Goal: Feedback & Contribution: Leave review/rating

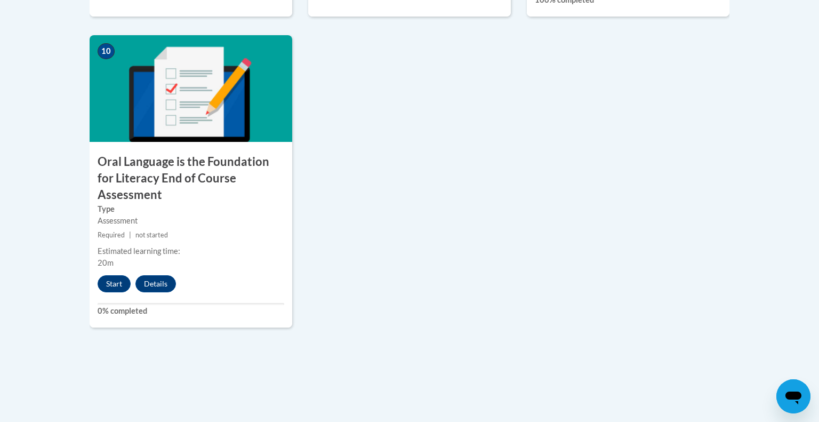
scroll to position [1209, 0]
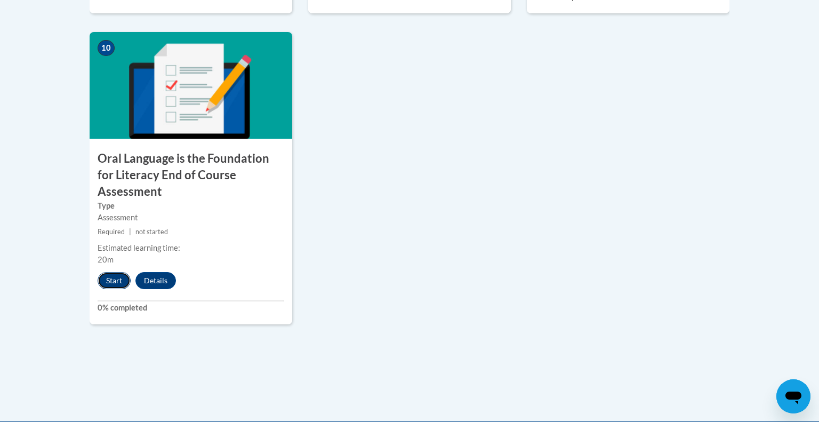
click at [113, 272] on button "Start" at bounding box center [114, 280] width 33 height 17
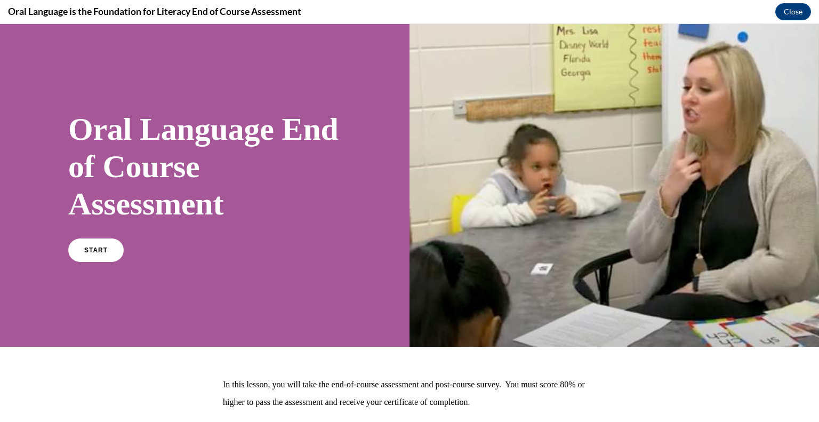
scroll to position [79, 0]
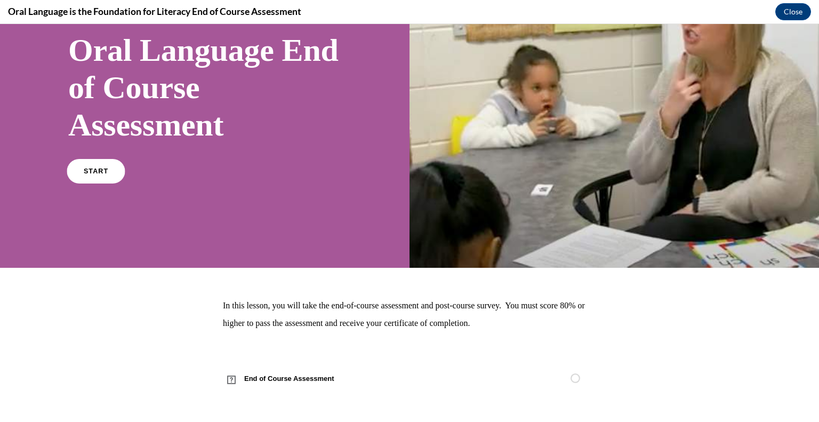
click at [78, 165] on link "START" at bounding box center [96, 171] width 58 height 25
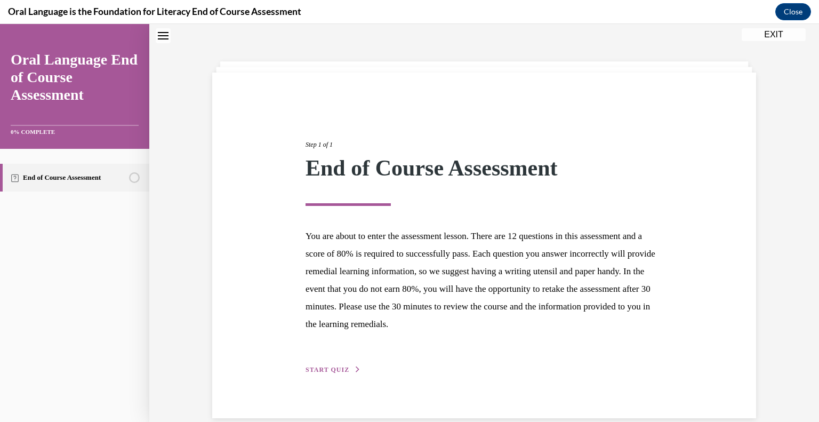
scroll to position [50, 0]
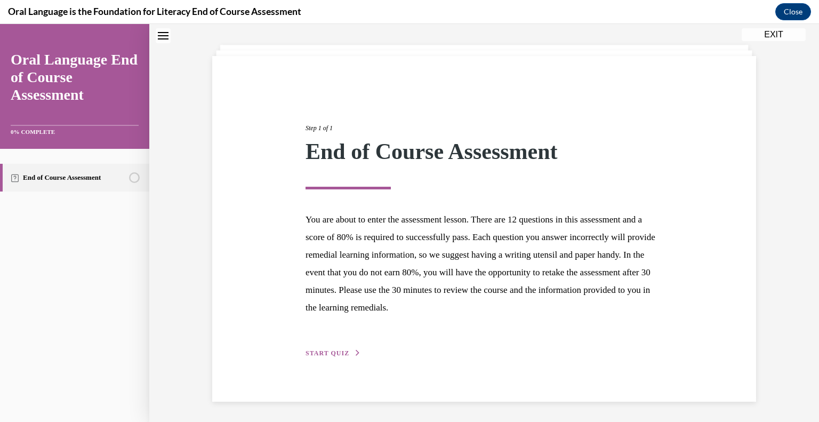
click at [343, 352] on span "START QUIZ" at bounding box center [328, 352] width 44 height 7
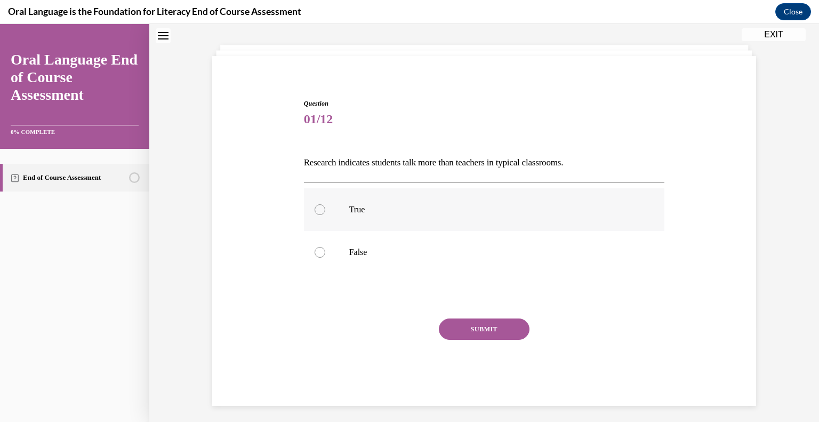
scroll to position [54, 0]
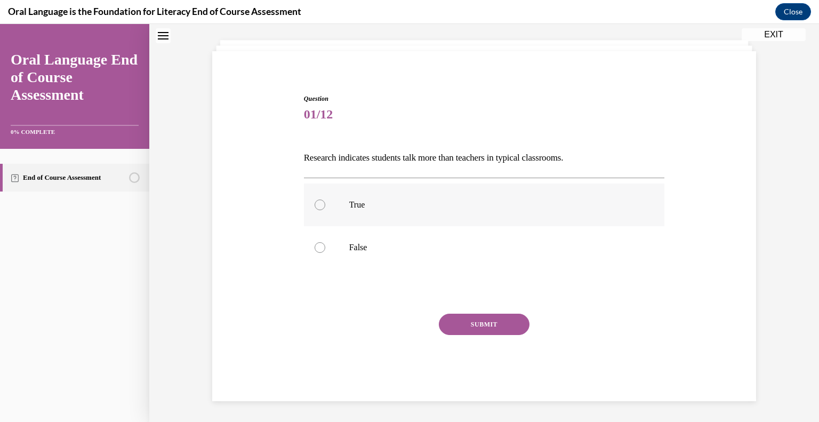
click at [385, 201] on p "True" at bounding box center [493, 205] width 289 height 11
click at [325, 201] on input "True" at bounding box center [320, 205] width 11 height 11
radio input "true"
click at [465, 317] on button "SUBMIT" at bounding box center [484, 324] width 91 height 21
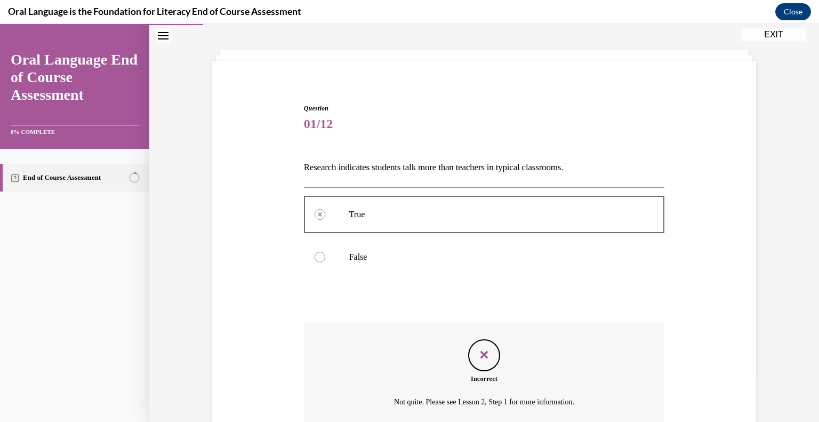
scroll to position [141, 0]
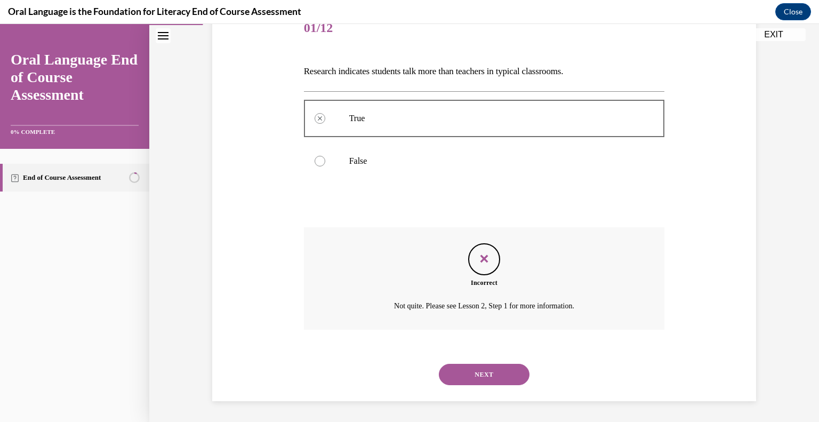
click at [492, 380] on button "NEXT" at bounding box center [484, 374] width 91 height 21
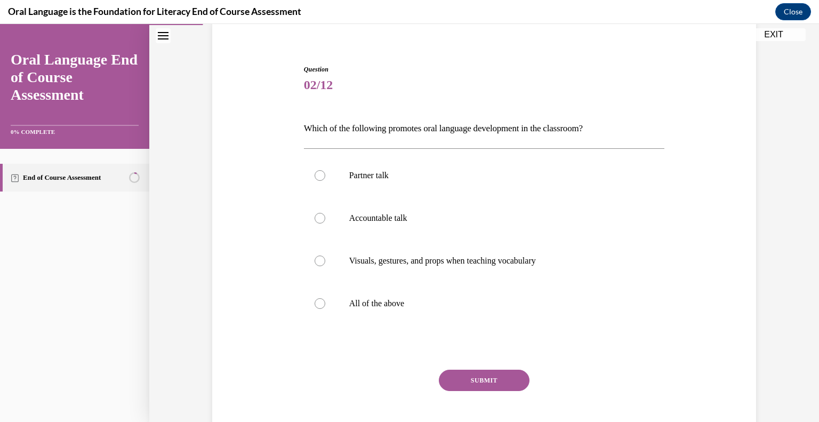
scroll to position [90, 0]
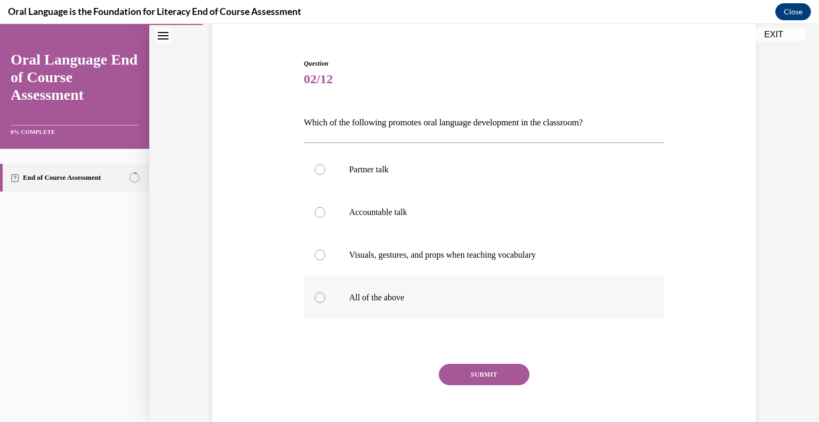
click at [378, 290] on label "All of the above" at bounding box center [484, 297] width 361 height 43
click at [325, 292] on input "All of the above" at bounding box center [320, 297] width 11 height 11
radio input "true"
click at [476, 372] on button "SUBMIT" at bounding box center [484, 374] width 91 height 21
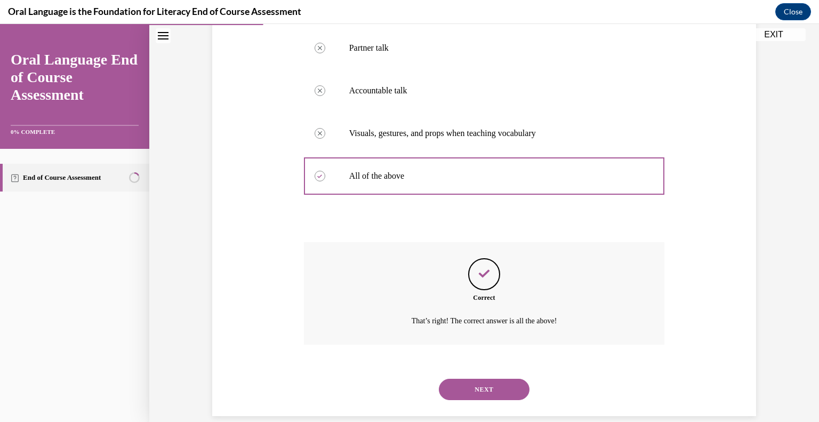
scroll to position [226, 0]
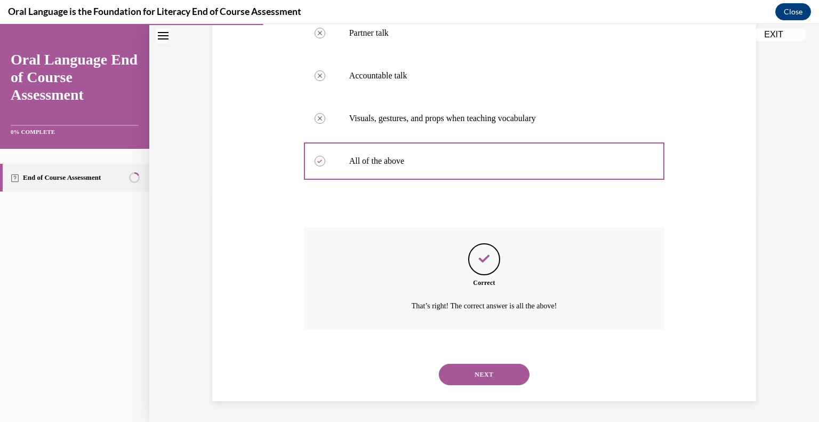
click at [506, 378] on button "NEXT" at bounding box center [484, 374] width 91 height 21
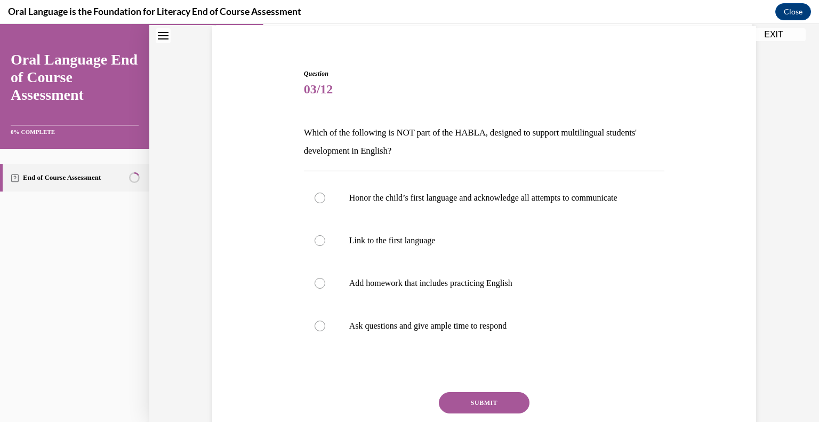
scroll to position [79, 0]
click at [551, 289] on p "Add homework that includes practicing English" at bounding box center [493, 283] width 289 height 11
click at [325, 289] on input "Add homework that includes practicing English" at bounding box center [320, 283] width 11 height 11
radio input "true"
click at [488, 413] on button "SUBMIT" at bounding box center [484, 403] width 91 height 21
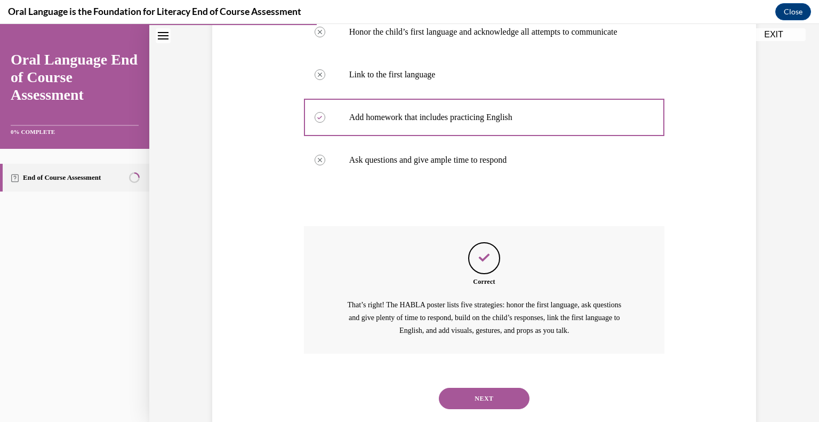
scroll to position [280, 0]
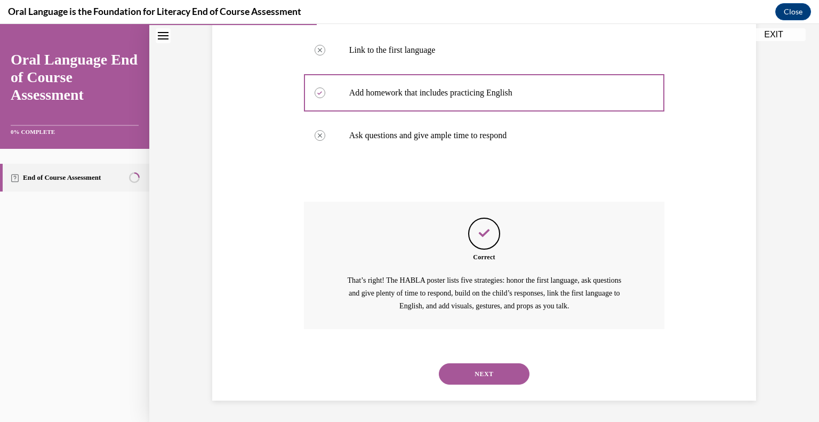
click at [495, 380] on button "NEXT" at bounding box center [484, 373] width 91 height 21
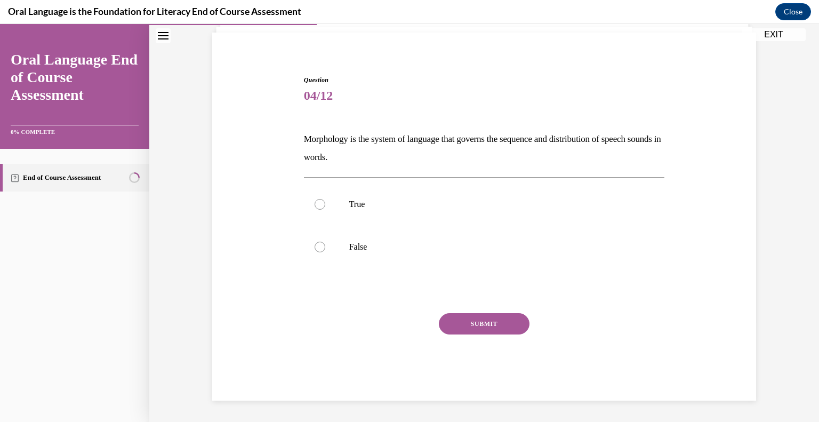
scroll to position [73, 0]
click at [428, 257] on label "False" at bounding box center [484, 247] width 361 height 43
click at [325, 253] on input "False" at bounding box center [320, 247] width 11 height 11
radio input "true"
click at [491, 317] on button "SUBMIT" at bounding box center [484, 324] width 91 height 21
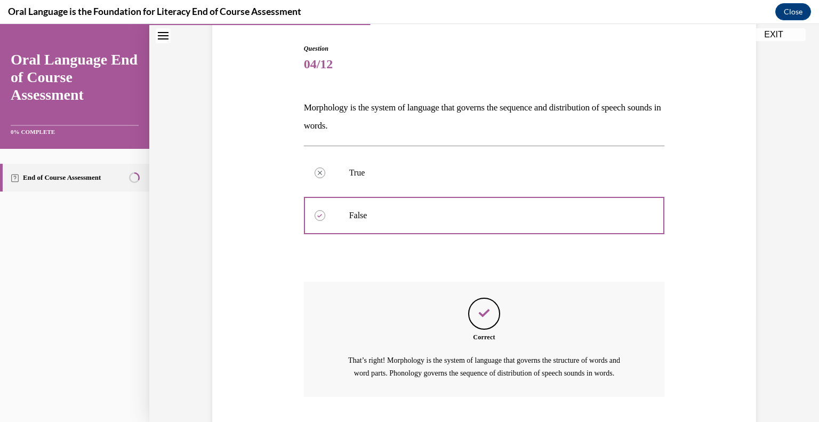
scroll to position [102, 0]
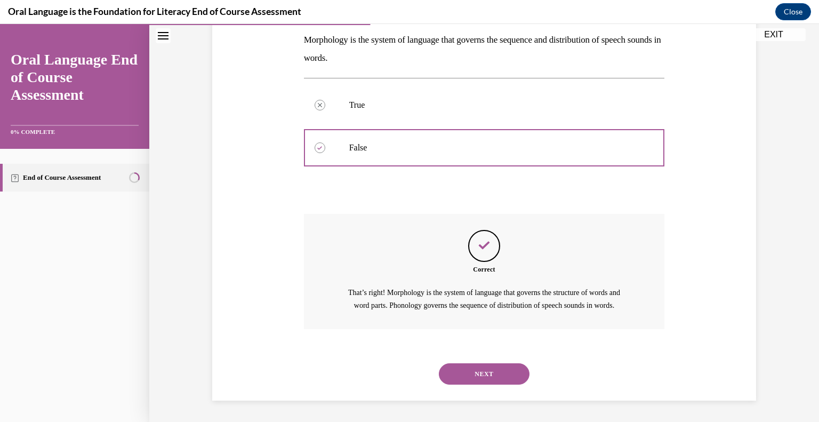
click at [496, 381] on button "NEXT" at bounding box center [484, 373] width 91 height 21
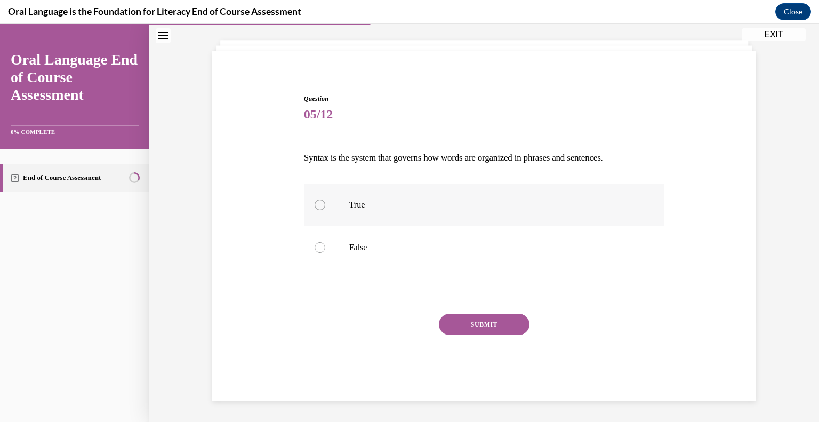
click at [412, 200] on p "True" at bounding box center [493, 205] width 289 height 11
click at [325, 200] on input "True" at bounding box center [320, 205] width 11 height 11
radio input "true"
click at [487, 314] on button "SUBMIT" at bounding box center [484, 324] width 91 height 21
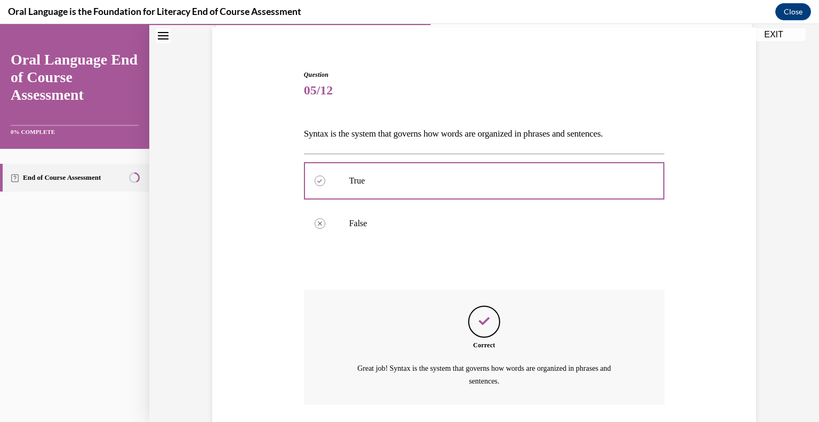
scroll to position [76, 0]
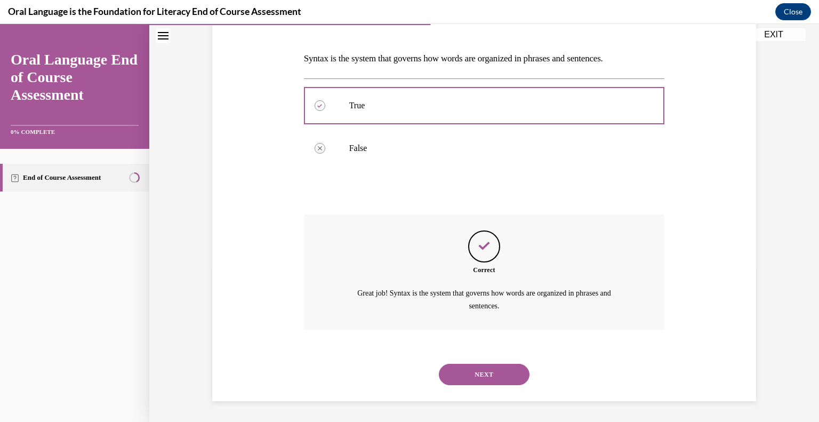
click at [483, 377] on button "NEXT" at bounding box center [484, 374] width 91 height 21
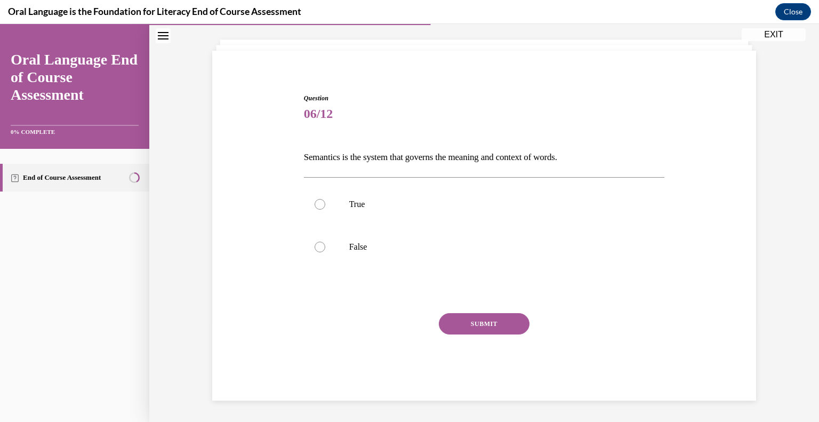
scroll to position [54, 0]
click at [445, 193] on label "True" at bounding box center [484, 205] width 361 height 43
click at [325, 200] on input "True" at bounding box center [320, 205] width 11 height 11
radio input "true"
click at [495, 327] on button "SUBMIT" at bounding box center [484, 324] width 91 height 21
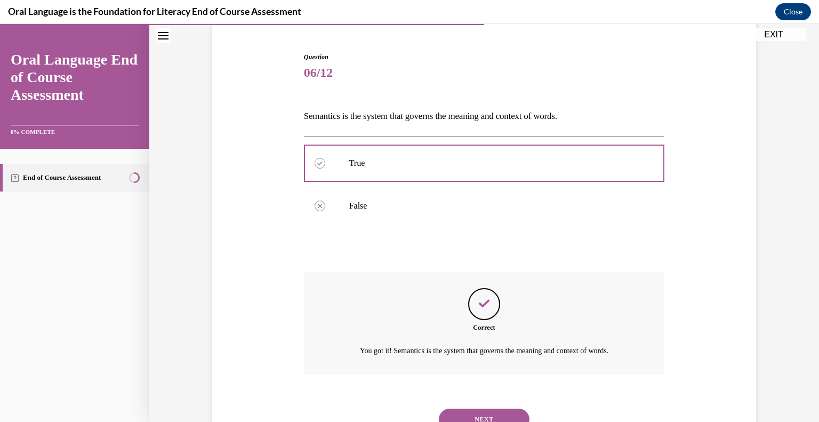
scroll to position [141, 0]
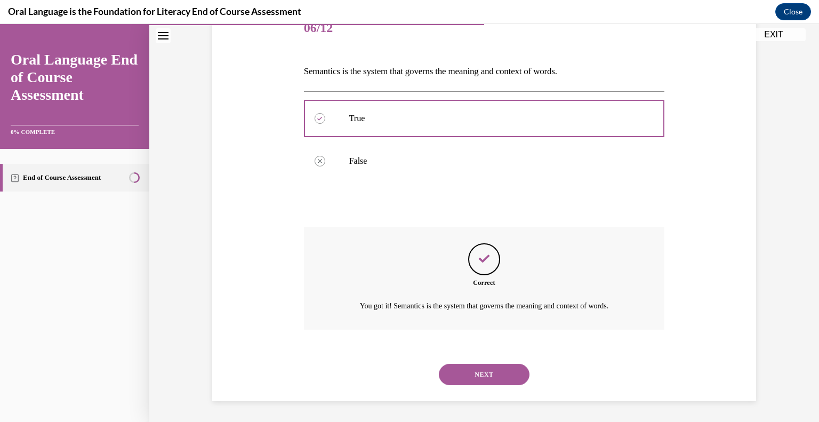
click at [508, 361] on div "NEXT" at bounding box center [484, 374] width 361 height 43
click at [501, 377] on button "NEXT" at bounding box center [484, 374] width 91 height 21
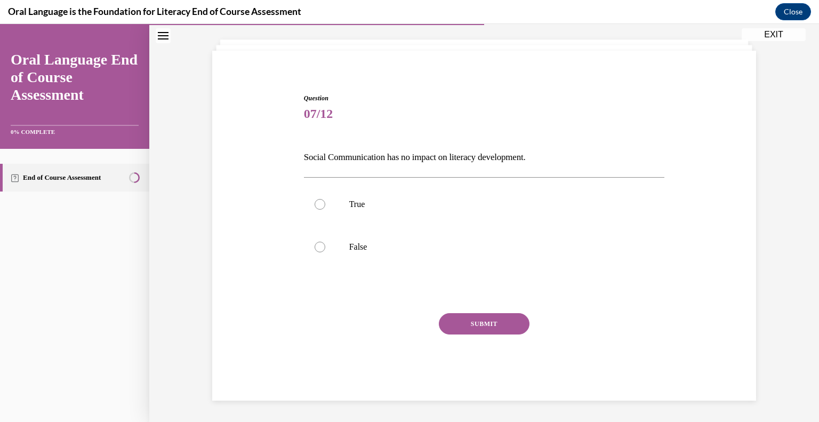
scroll to position [54, 0]
click at [419, 236] on label "False" at bounding box center [484, 247] width 361 height 43
click at [325, 242] on input "False" at bounding box center [320, 247] width 11 height 11
radio input "true"
click at [488, 320] on button "SUBMIT" at bounding box center [484, 324] width 91 height 21
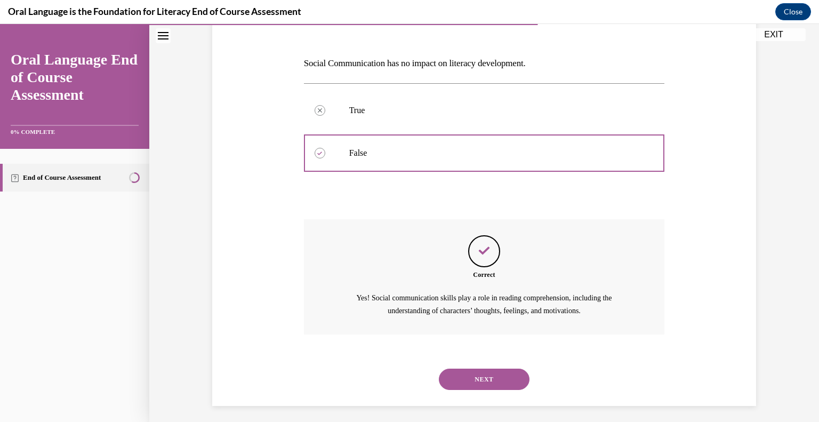
scroll to position [154, 0]
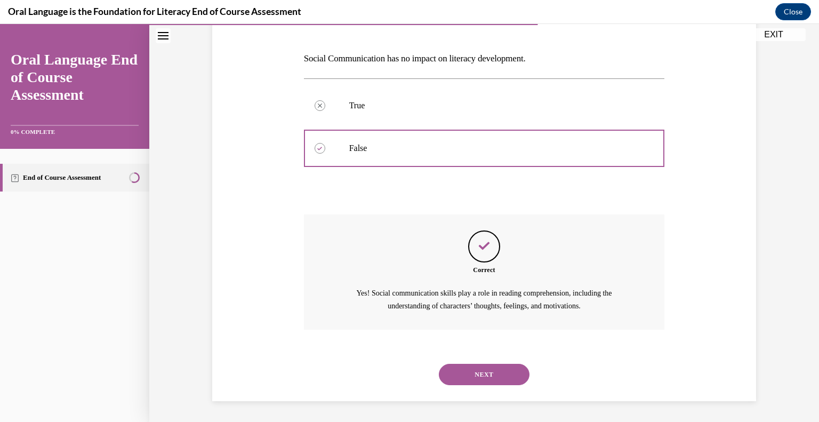
click at [486, 371] on button "NEXT" at bounding box center [484, 374] width 91 height 21
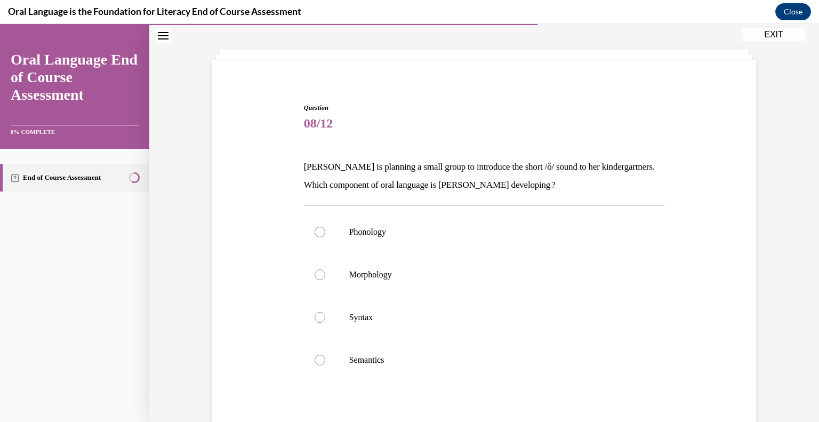
scroll to position [49, 0]
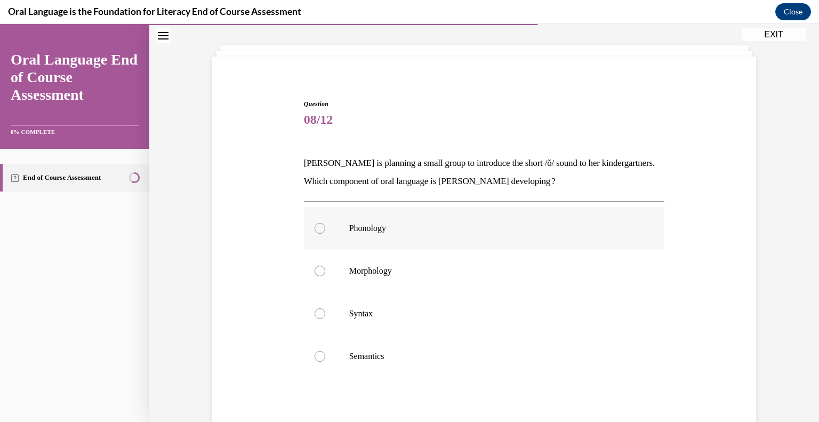
click at [399, 225] on p "Phonology" at bounding box center [493, 228] width 289 height 11
click at [325, 225] on input "Phonology" at bounding box center [320, 228] width 11 height 11
radio input "true"
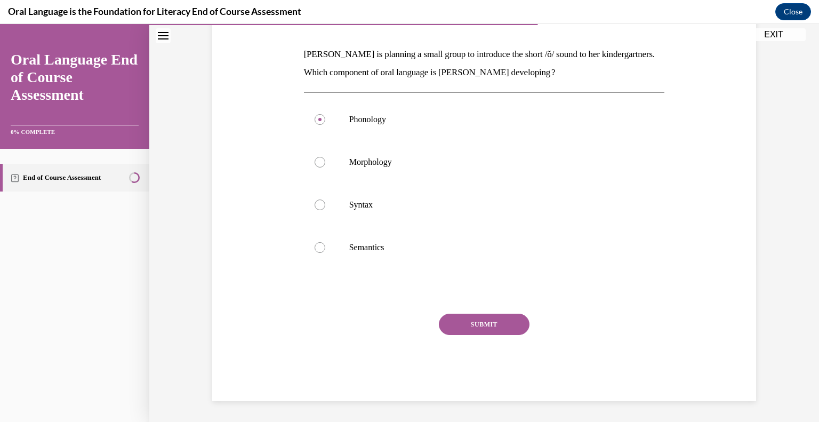
click at [500, 321] on button "SUBMIT" at bounding box center [484, 324] width 91 height 21
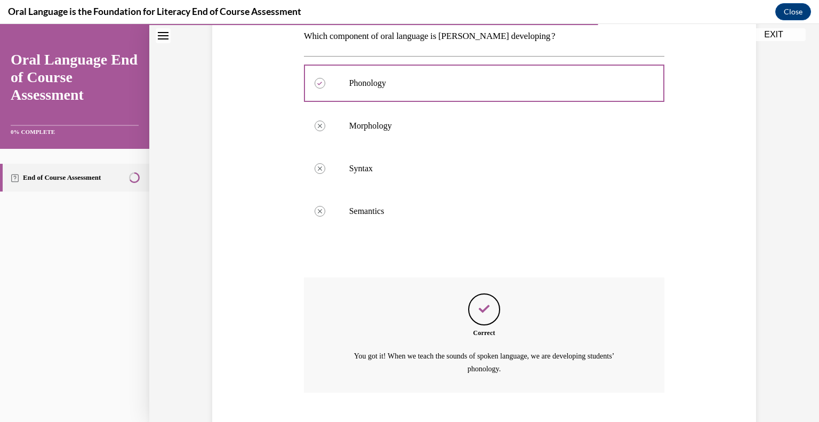
scroll to position [257, 0]
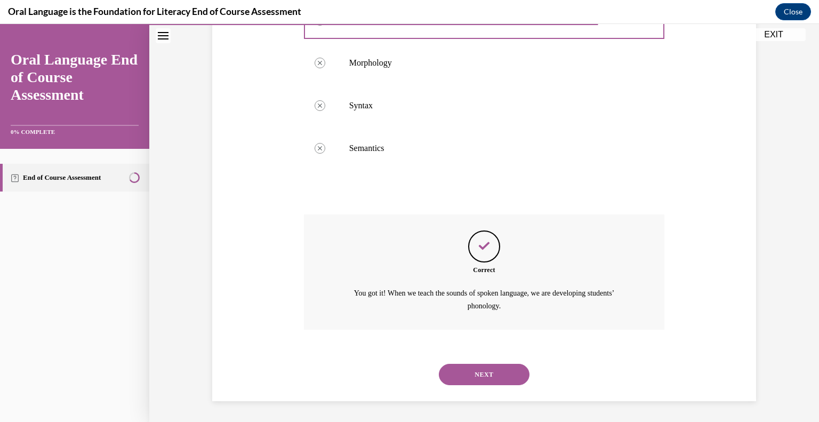
click at [503, 384] on button "NEXT" at bounding box center [484, 374] width 91 height 21
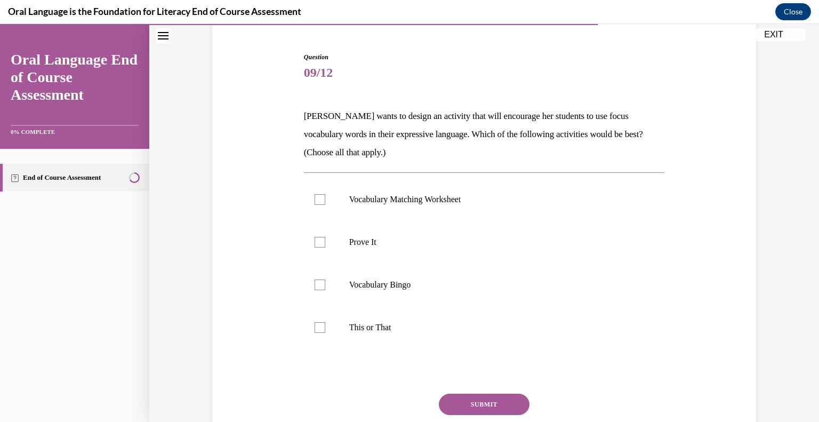
scroll to position [96, 0]
click at [403, 327] on p "This or That" at bounding box center [493, 327] width 289 height 11
click at [325, 327] on input "This or That" at bounding box center [320, 327] width 11 height 11
checkbox input "true"
click at [406, 195] on p "Vocabulary Matching Worksheet" at bounding box center [493, 199] width 289 height 11
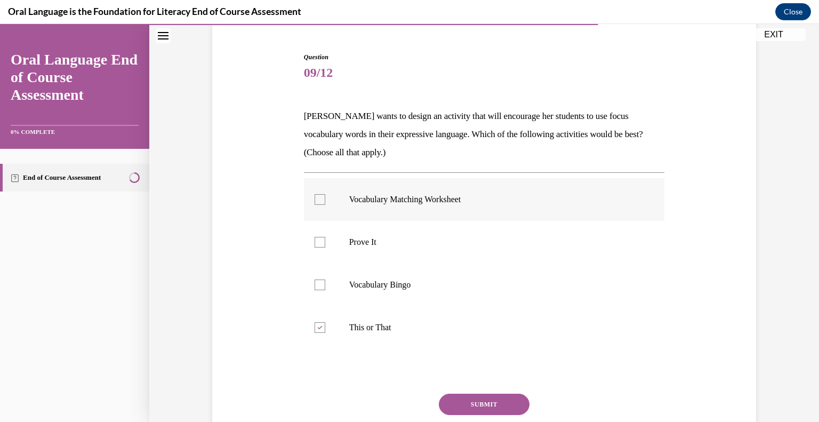
click at [325, 195] on input "Vocabulary Matching Worksheet" at bounding box center [320, 199] width 11 height 11
checkbox input "true"
click at [413, 278] on label "Vocabulary Bingo" at bounding box center [484, 285] width 361 height 43
click at [325, 280] on input "Vocabulary Bingo" at bounding box center [320, 285] width 11 height 11
checkbox input "true"
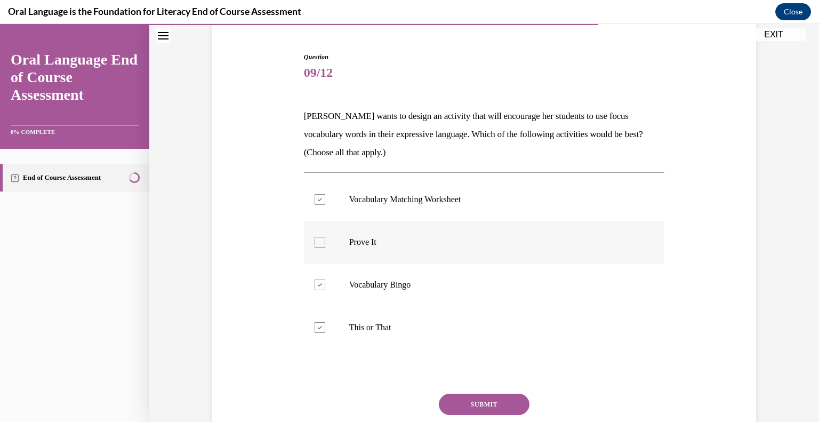
click at [393, 245] on p "Prove It" at bounding box center [493, 242] width 289 height 11
click at [325, 245] on input "Prove It" at bounding box center [320, 242] width 11 height 11
checkbox input "true"
click at [464, 391] on div "Question 09/12 Mrs. Butler wants to design an activity that will encourage her …" at bounding box center [484, 266] width 361 height 429
click at [465, 394] on button "SUBMIT" at bounding box center [484, 404] width 91 height 21
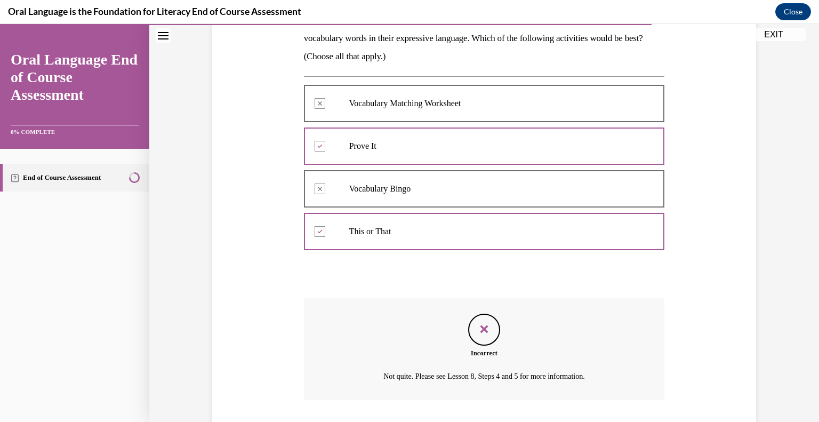
scroll to position [262, 0]
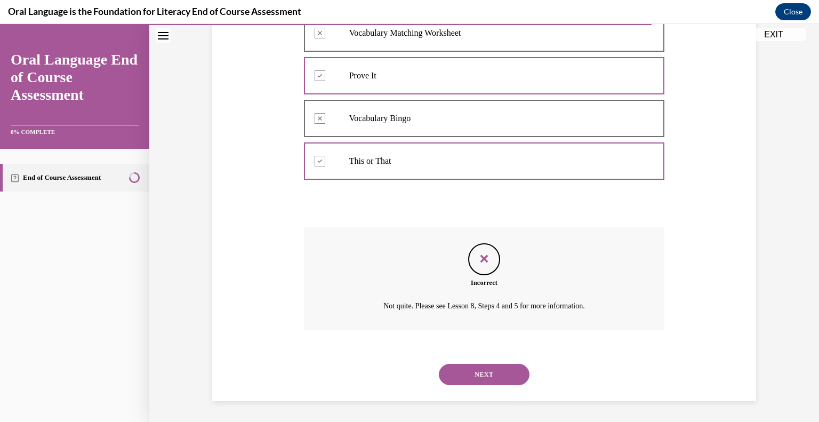
click at [493, 372] on button "NEXT" at bounding box center [484, 374] width 91 height 21
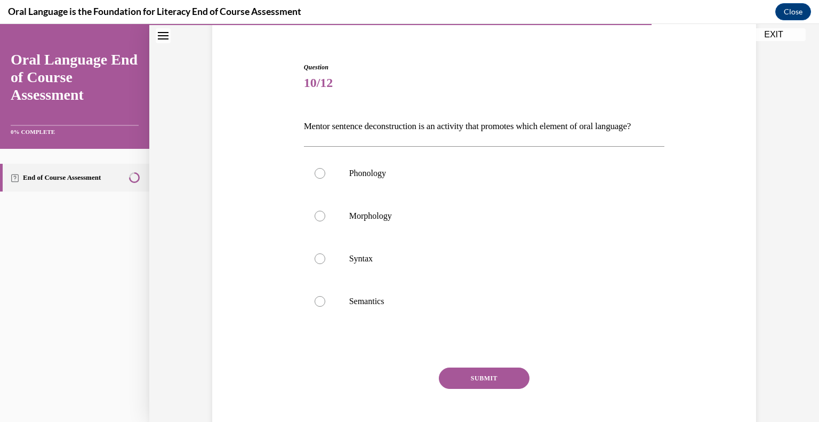
scroll to position [87, 0]
click at [403, 266] on label "Syntax" at bounding box center [484, 257] width 361 height 43
click at [325, 262] on input "Syntax" at bounding box center [320, 257] width 11 height 11
radio input "true"
click at [475, 387] on button "SUBMIT" at bounding box center [484, 376] width 91 height 21
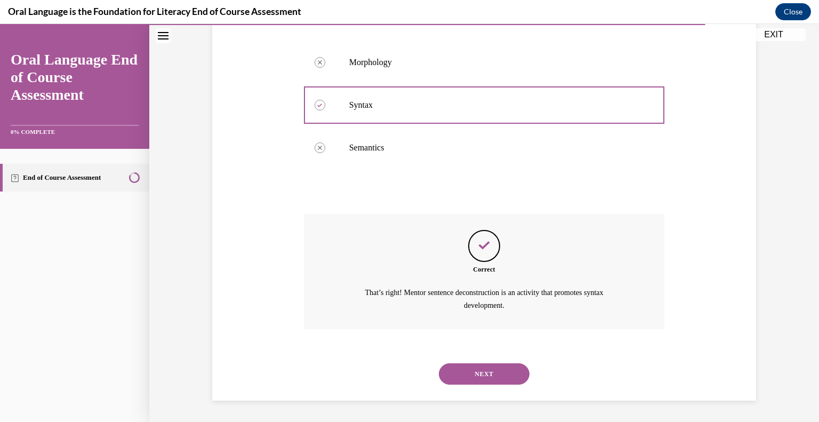
scroll to position [257, 0]
click at [484, 379] on button "NEXT" at bounding box center [484, 373] width 91 height 21
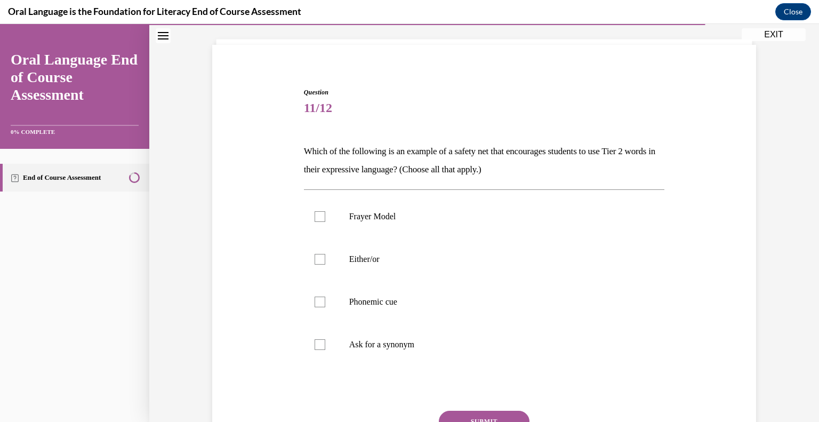
scroll to position [64, 0]
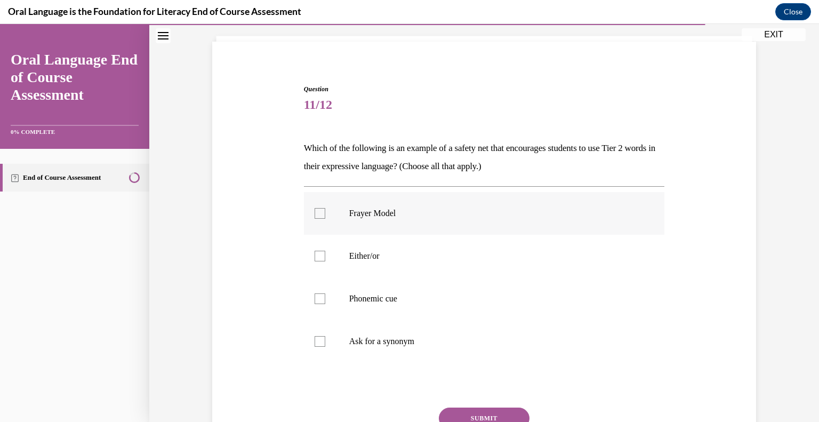
click at [384, 216] on p "Frayer Model" at bounding box center [493, 213] width 289 height 11
click at [325, 216] on input "Frayer Model" at bounding box center [320, 213] width 11 height 11
checkbox input "true"
click at [389, 328] on label "Ask for a synonym" at bounding box center [484, 341] width 361 height 43
click at [325, 336] on input "Ask for a synonym" at bounding box center [320, 341] width 11 height 11
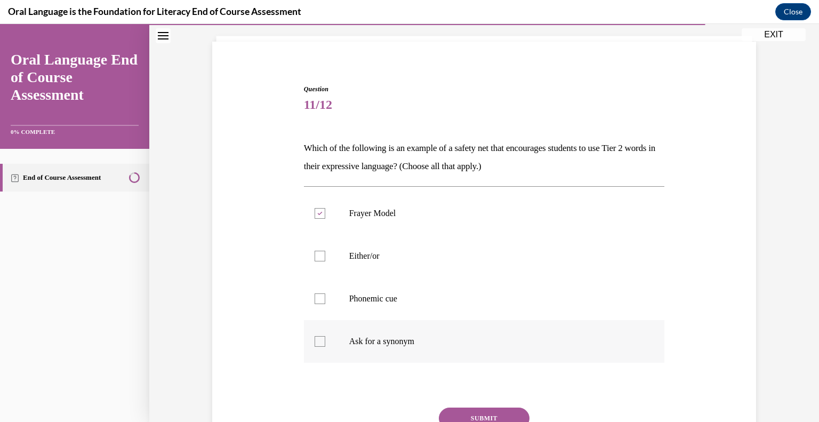
checkbox input "true"
click at [371, 248] on label "Either/or" at bounding box center [484, 256] width 361 height 43
click at [325, 251] on input "Either/or" at bounding box center [320, 256] width 11 height 11
checkbox input "true"
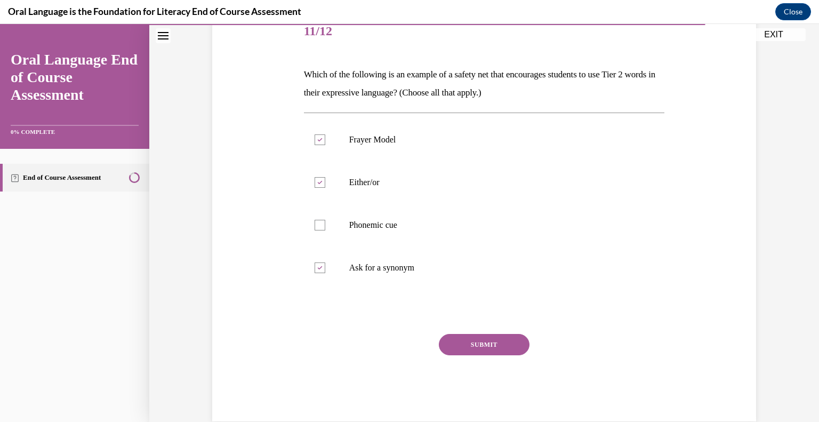
click at [508, 344] on button "SUBMIT" at bounding box center [484, 344] width 91 height 21
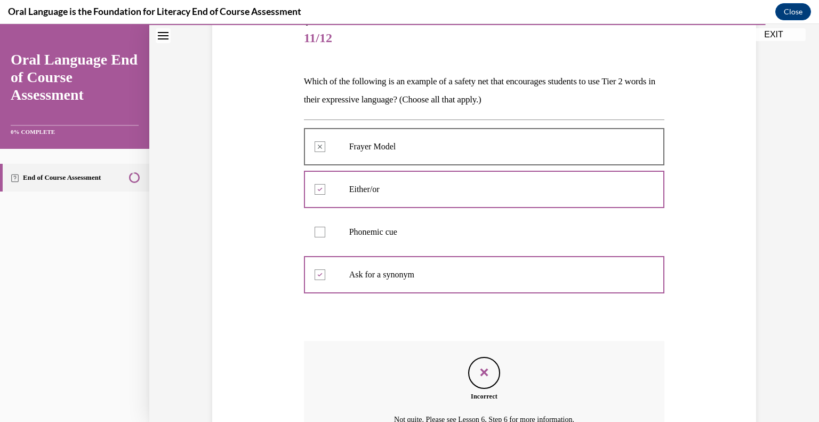
scroll to position [130, 0]
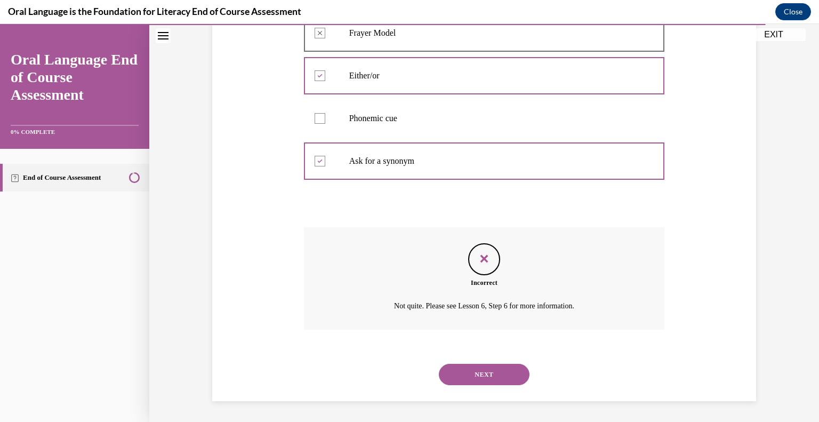
click at [501, 367] on button "NEXT" at bounding box center [484, 374] width 91 height 21
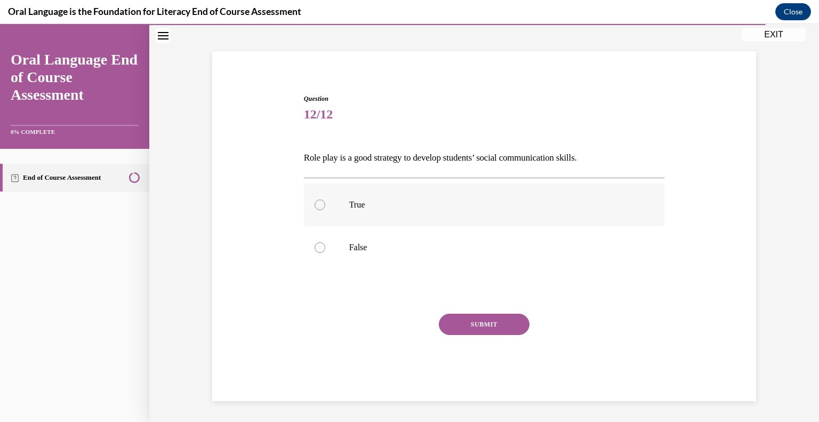
click at [421, 196] on label "True" at bounding box center [484, 205] width 361 height 43
click at [325, 200] on input "True" at bounding box center [320, 205] width 11 height 11
radio input "true"
click at [501, 326] on button "SUBMIT" at bounding box center [484, 324] width 91 height 21
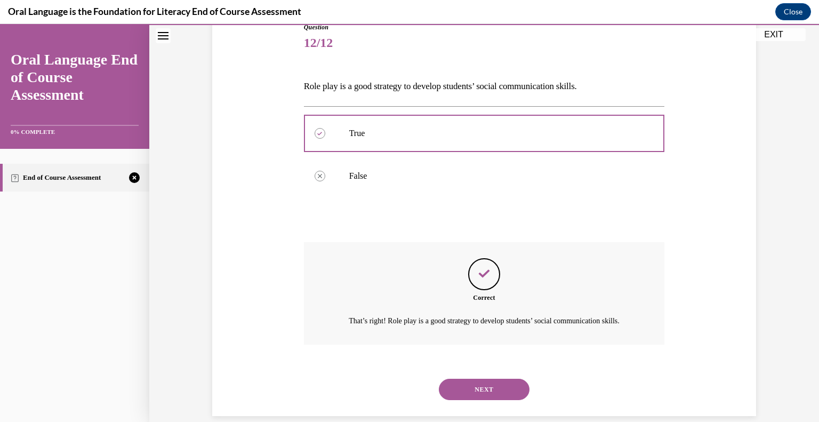
scroll to position [123, 0]
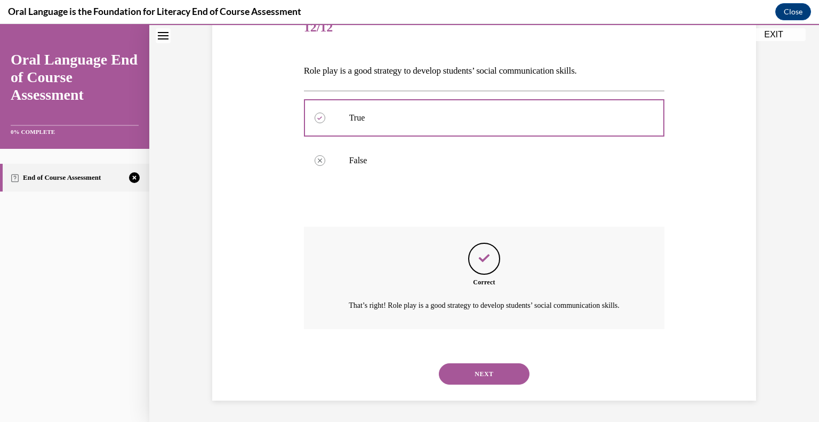
click at [506, 370] on button "NEXT" at bounding box center [484, 373] width 91 height 21
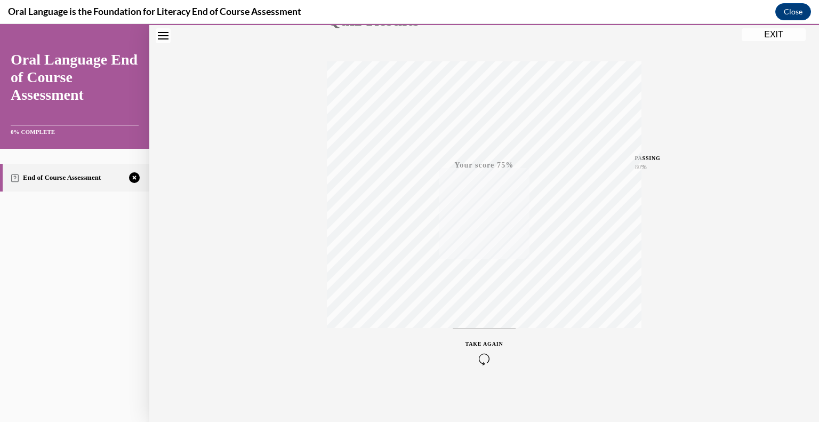
scroll to position [148, 0]
click at [491, 341] on span "TAKE AGAIN" at bounding box center [485, 342] width 38 height 6
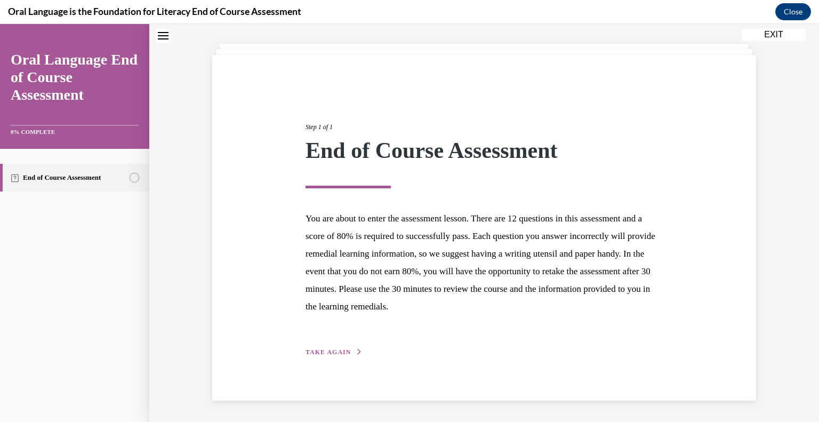
scroll to position [50, 0]
click at [337, 348] on button "TAKE AGAIN" at bounding box center [334, 353] width 57 height 10
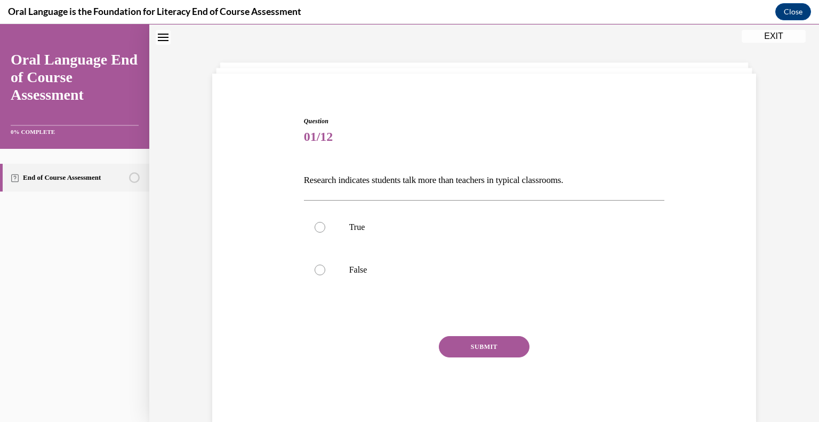
scroll to position [29, 0]
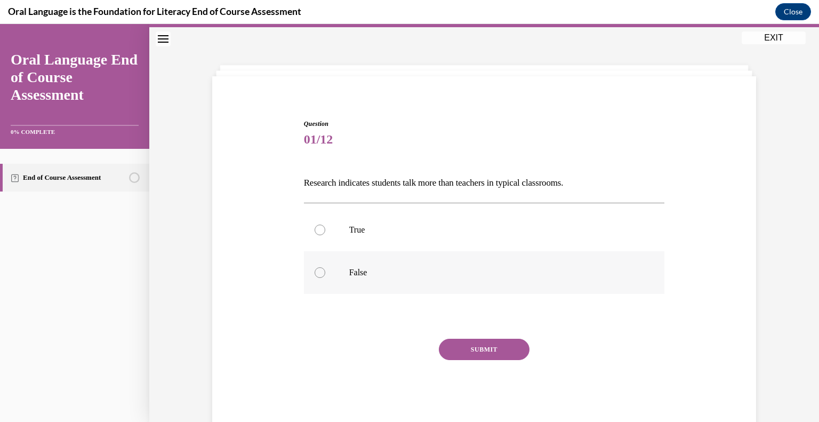
click at [401, 260] on label "False" at bounding box center [484, 272] width 361 height 43
click at [325, 267] on input "False" at bounding box center [320, 272] width 11 height 11
radio input "true"
click at [461, 347] on button "SUBMIT" at bounding box center [484, 349] width 91 height 21
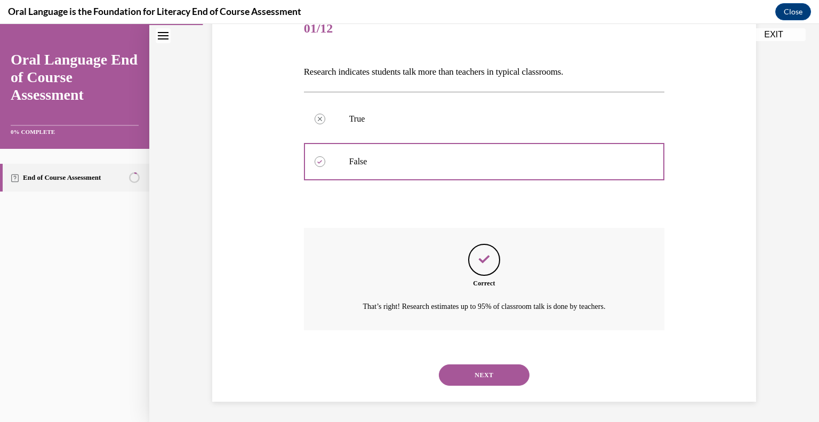
scroll to position [141, 0]
click at [477, 373] on button "NEXT" at bounding box center [484, 374] width 91 height 21
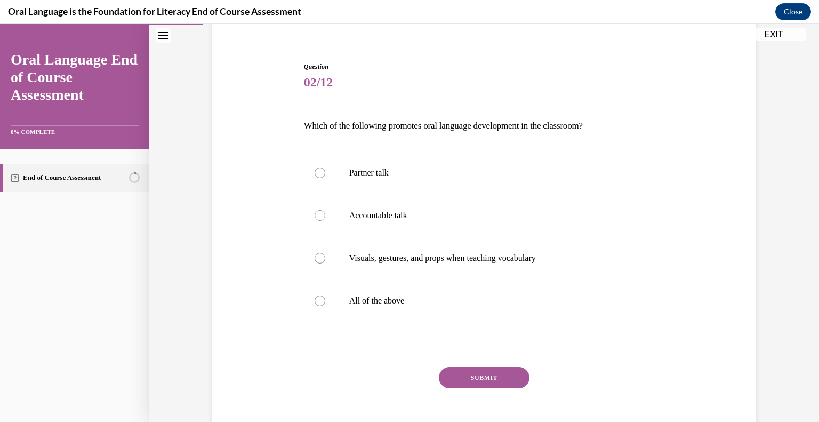
scroll to position [87, 0]
click at [383, 304] on p "All of the above" at bounding box center [493, 299] width 289 height 11
click at [325, 304] on input "All of the above" at bounding box center [320, 299] width 11 height 11
radio input "true"
click at [466, 375] on button "SUBMIT" at bounding box center [484, 376] width 91 height 21
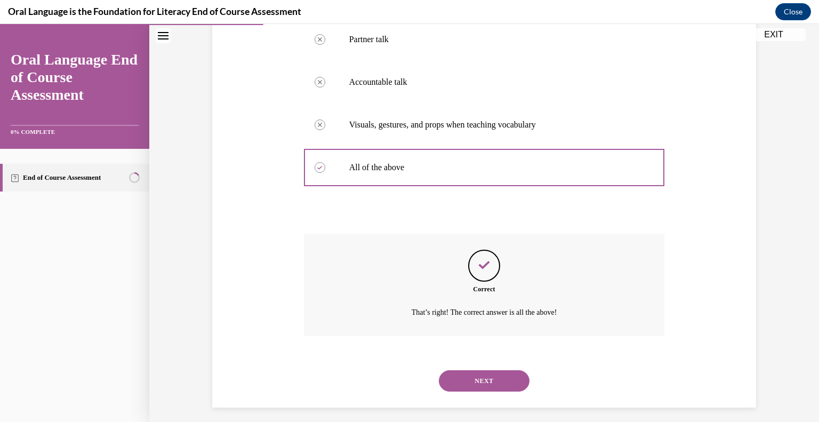
scroll to position [226, 0]
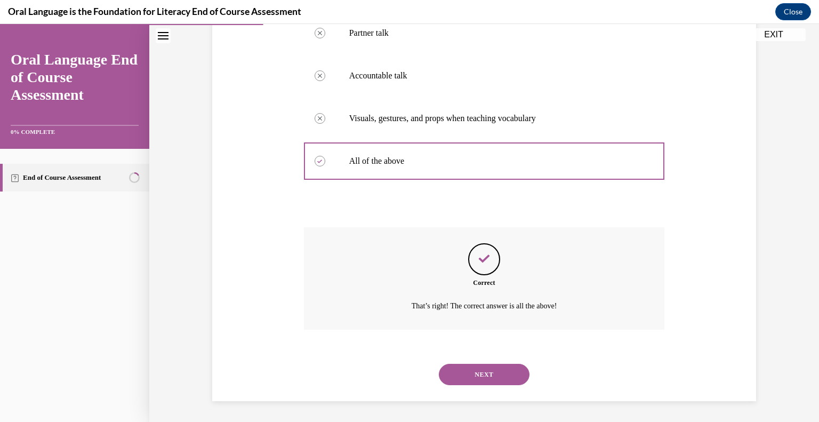
click at [493, 368] on button "NEXT" at bounding box center [484, 374] width 91 height 21
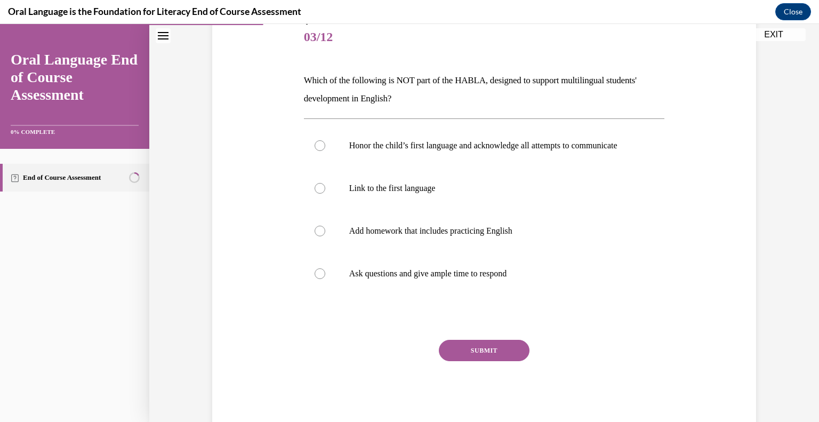
scroll to position [128, 0]
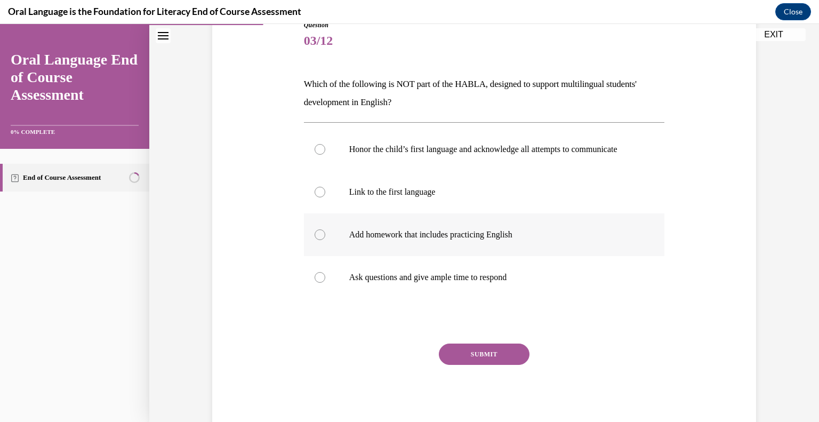
click at [492, 240] on p "Add homework that includes practicing English" at bounding box center [493, 234] width 289 height 11
click at [325, 240] on input "Add homework that includes practicing English" at bounding box center [320, 234] width 11 height 11
radio input "true"
click at [509, 365] on button "SUBMIT" at bounding box center [484, 354] width 91 height 21
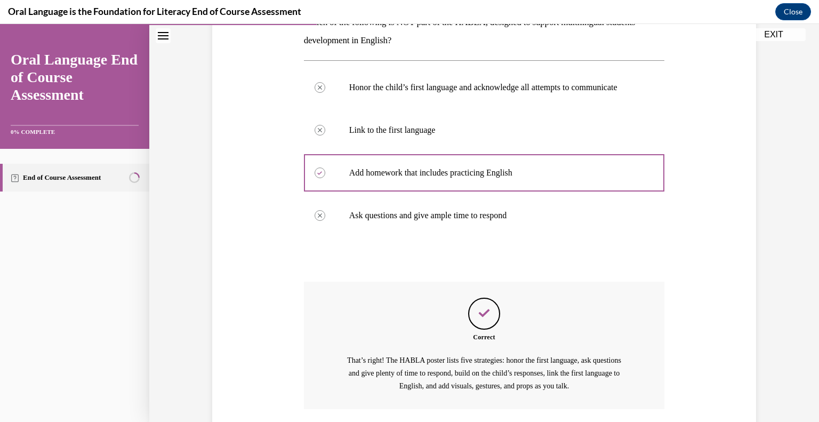
scroll to position [280, 0]
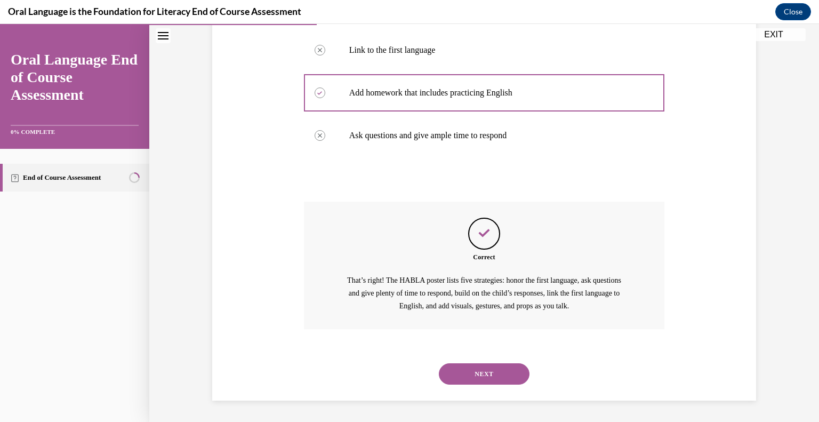
click at [485, 369] on button "NEXT" at bounding box center [484, 373] width 91 height 21
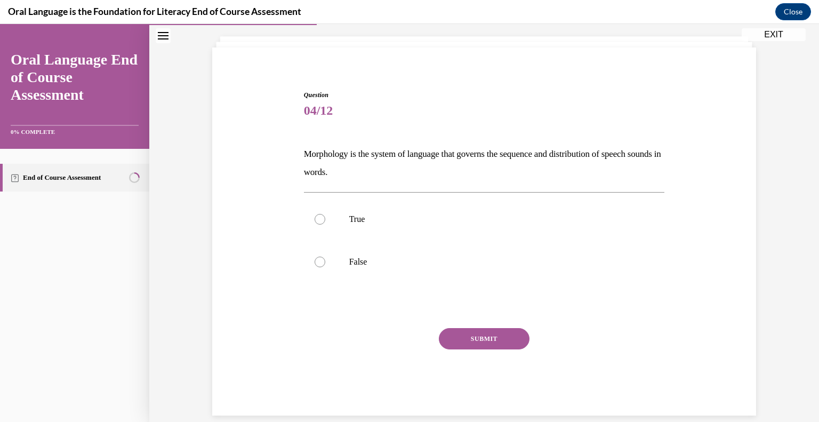
scroll to position [57, 0]
click at [390, 253] on label "False" at bounding box center [484, 263] width 361 height 43
click at [325, 258] on input "False" at bounding box center [320, 263] width 11 height 11
radio input "true"
click at [473, 339] on button "SUBMIT" at bounding box center [484, 339] width 91 height 21
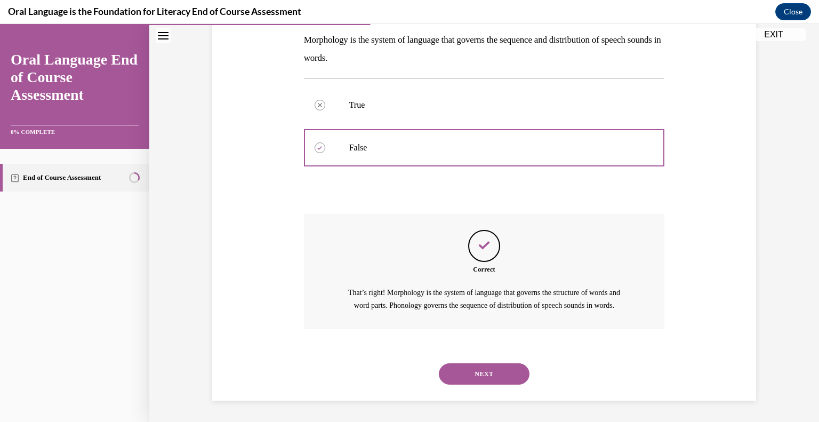
click at [485, 372] on button "NEXT" at bounding box center [484, 373] width 91 height 21
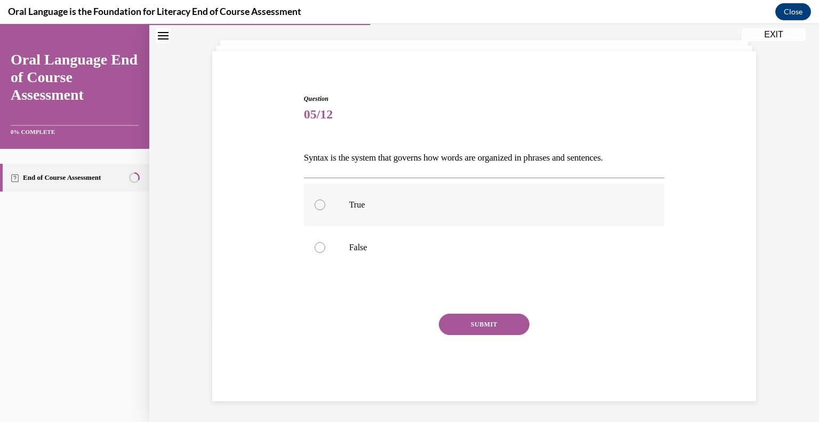
click at [418, 195] on label "True" at bounding box center [484, 205] width 361 height 43
click at [325, 200] on input "True" at bounding box center [320, 205] width 11 height 11
radio input "true"
click at [491, 336] on div "SUBMIT" at bounding box center [484, 340] width 361 height 53
click at [486, 325] on button "SUBMIT" at bounding box center [484, 324] width 91 height 21
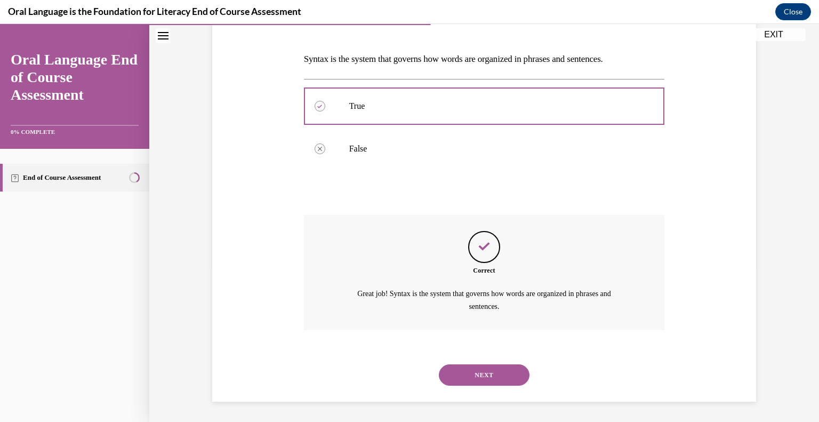
scroll to position [154, 0]
click at [479, 365] on button "NEXT" at bounding box center [484, 374] width 91 height 21
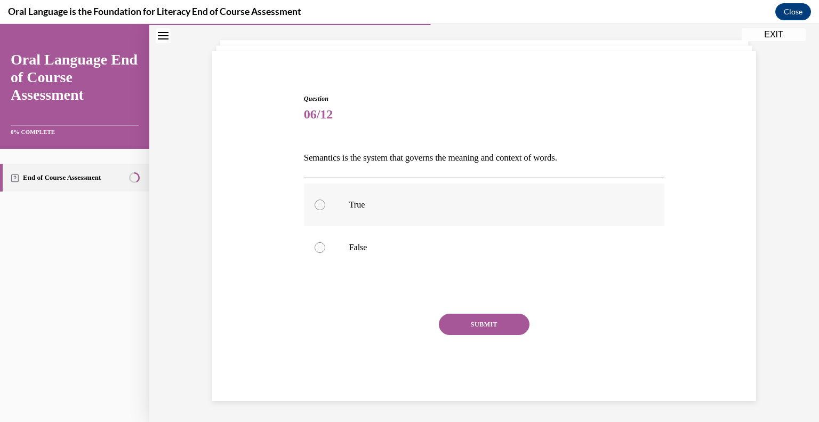
click at [424, 186] on label "True" at bounding box center [484, 205] width 361 height 43
click at [325, 200] on input "True" at bounding box center [320, 205] width 11 height 11
radio input "true"
click at [506, 322] on button "SUBMIT" at bounding box center [484, 324] width 91 height 21
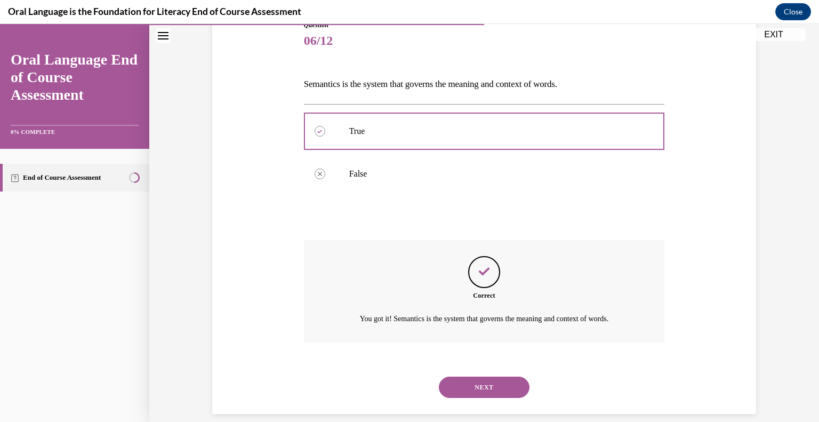
scroll to position [141, 0]
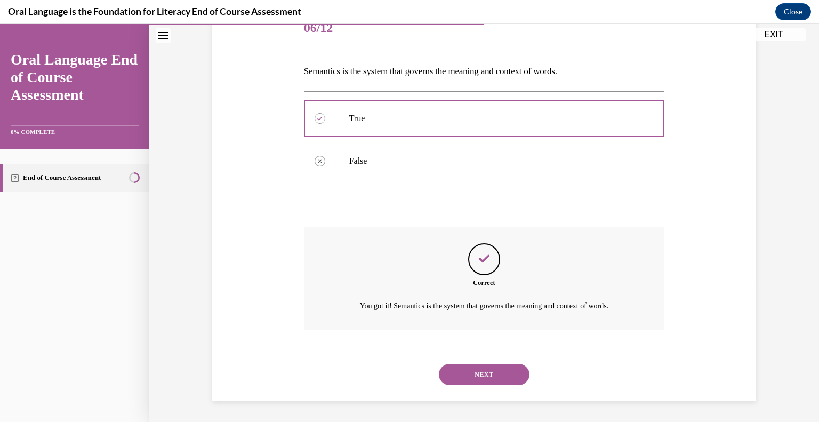
click at [487, 380] on button "NEXT" at bounding box center [484, 374] width 91 height 21
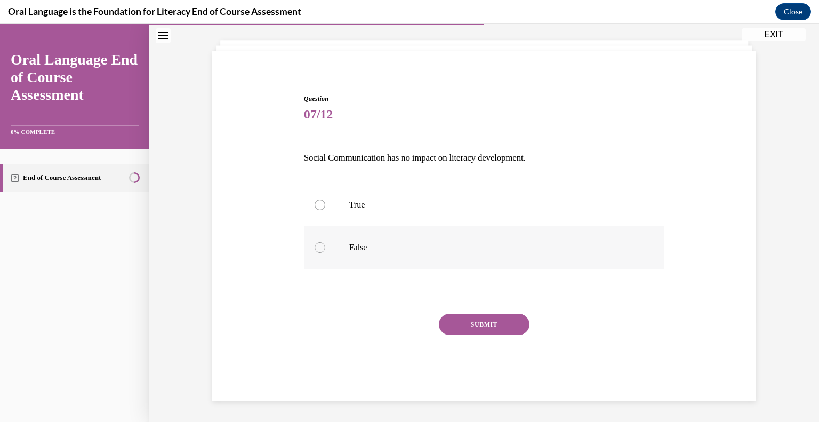
click at [412, 237] on label "False" at bounding box center [484, 247] width 361 height 43
click at [325, 242] on input "False" at bounding box center [320, 247] width 11 height 11
radio input "true"
click at [490, 312] on div "Question 07/12 Social Communication has no impact on literacy development. True…" at bounding box center [484, 247] width 361 height 307
click at [491, 314] on button "SUBMIT" at bounding box center [484, 324] width 91 height 21
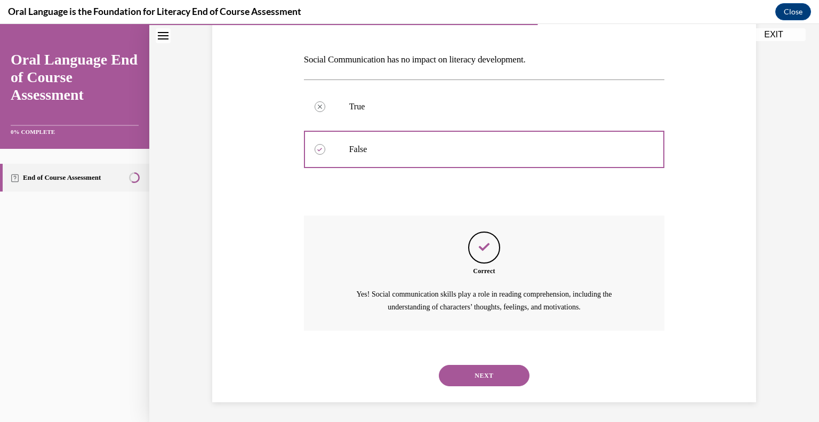
scroll to position [154, 0]
click at [487, 373] on button "NEXT" at bounding box center [484, 374] width 91 height 21
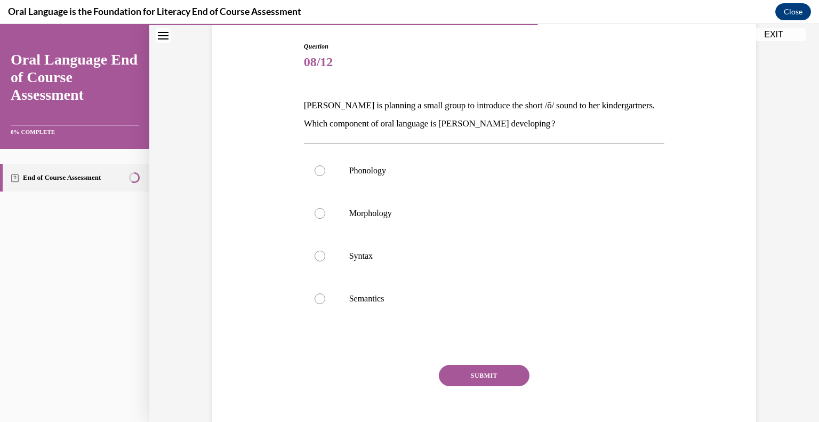
scroll to position [107, 0]
click at [446, 156] on label "Phonology" at bounding box center [484, 170] width 361 height 43
click at [325, 165] on input "Phonology" at bounding box center [320, 170] width 11 height 11
radio input "true"
click at [501, 373] on button "SUBMIT" at bounding box center [484, 374] width 91 height 21
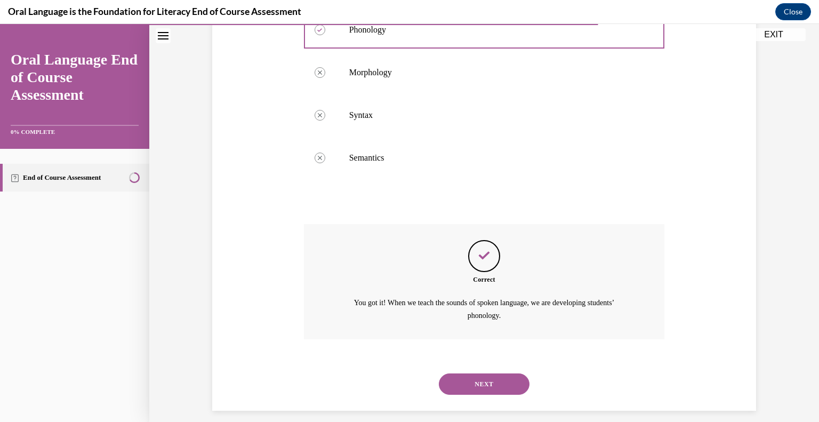
scroll to position [257, 0]
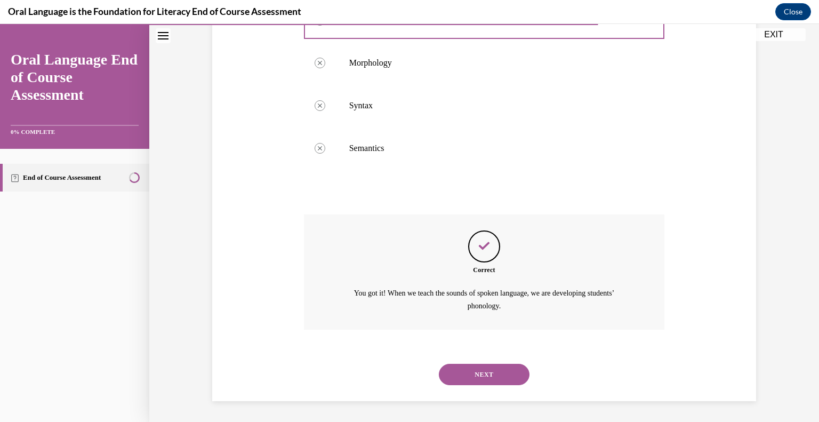
click at [491, 379] on button "NEXT" at bounding box center [484, 374] width 91 height 21
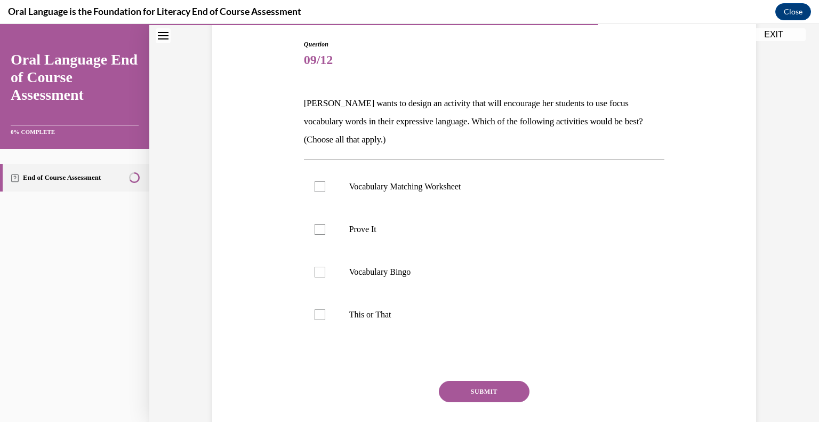
scroll to position [111, 0]
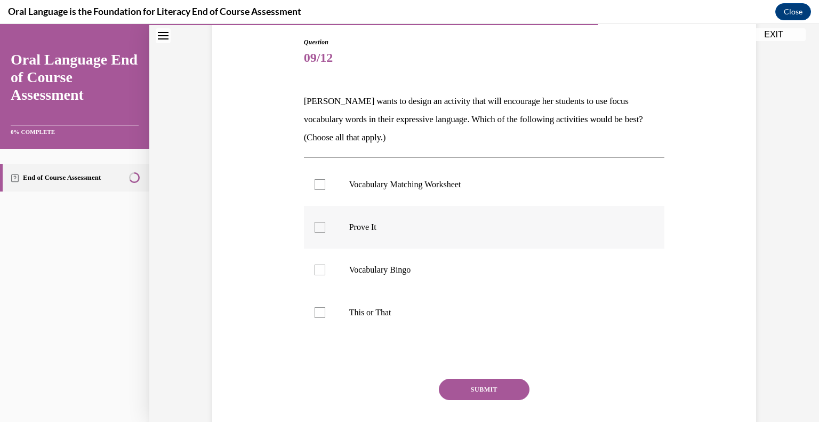
click at [427, 225] on p "Prove It" at bounding box center [493, 227] width 289 height 11
click at [325, 225] on input "Prove It" at bounding box center [320, 227] width 11 height 11
checkbox input "true"
click at [386, 312] on p "This or That" at bounding box center [493, 312] width 289 height 11
click at [325, 312] on input "This or That" at bounding box center [320, 312] width 11 height 11
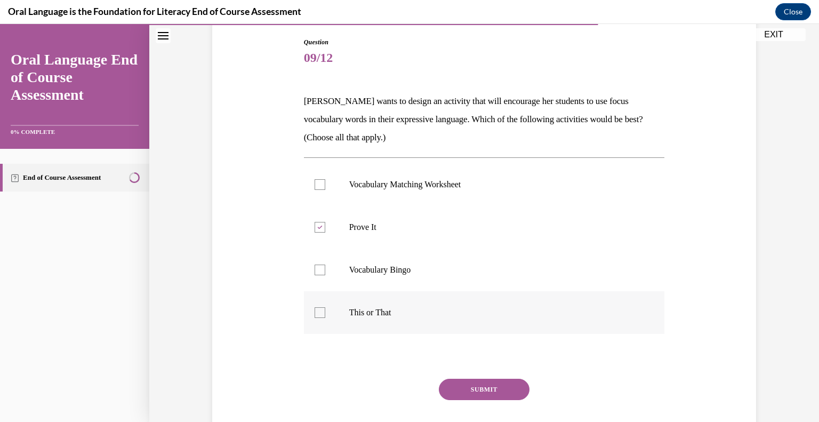
checkbox input "true"
click at [475, 381] on button "SUBMIT" at bounding box center [484, 389] width 91 height 21
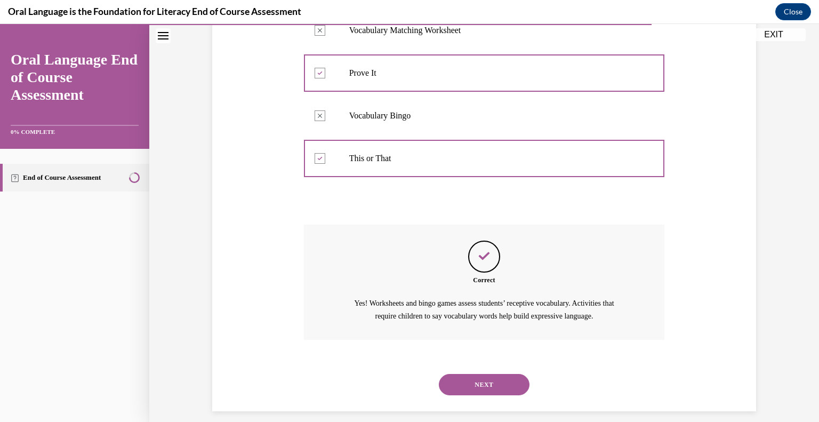
scroll to position [275, 0]
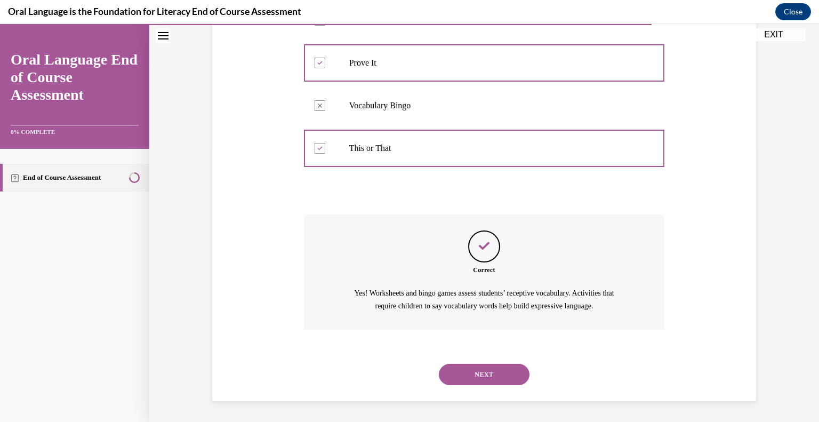
click at [480, 372] on button "NEXT" at bounding box center [484, 374] width 91 height 21
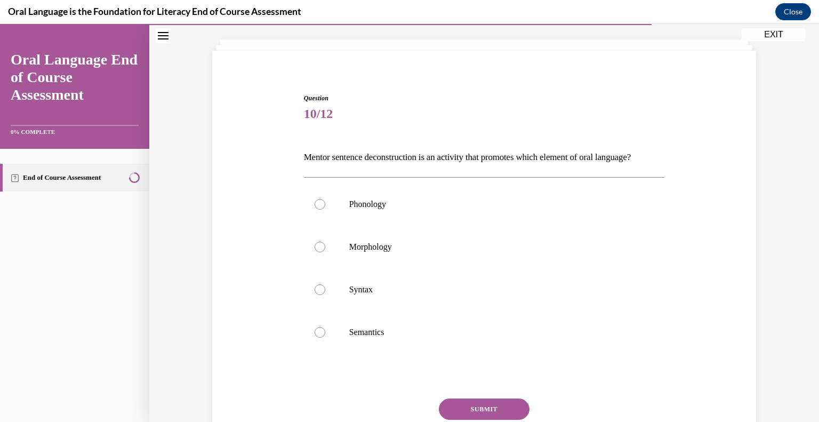
scroll to position [58, 0]
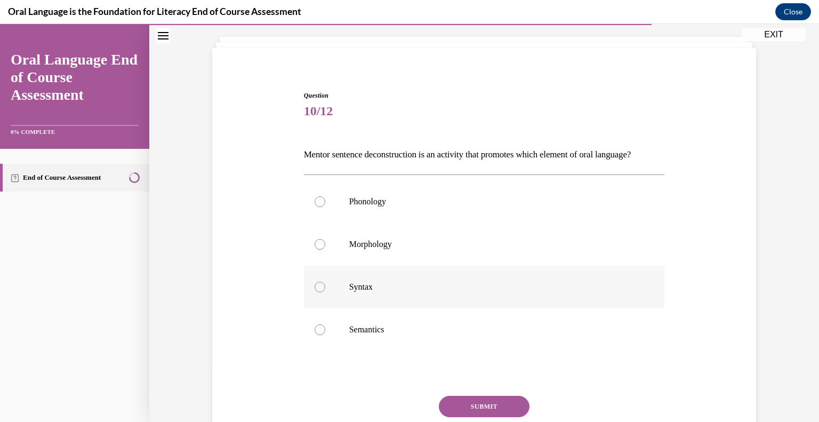
click at [371, 292] on p "Syntax" at bounding box center [493, 287] width 289 height 11
click at [325, 292] on input "Syntax" at bounding box center [320, 287] width 11 height 11
radio input "true"
click at [488, 416] on button "SUBMIT" at bounding box center [484, 406] width 91 height 21
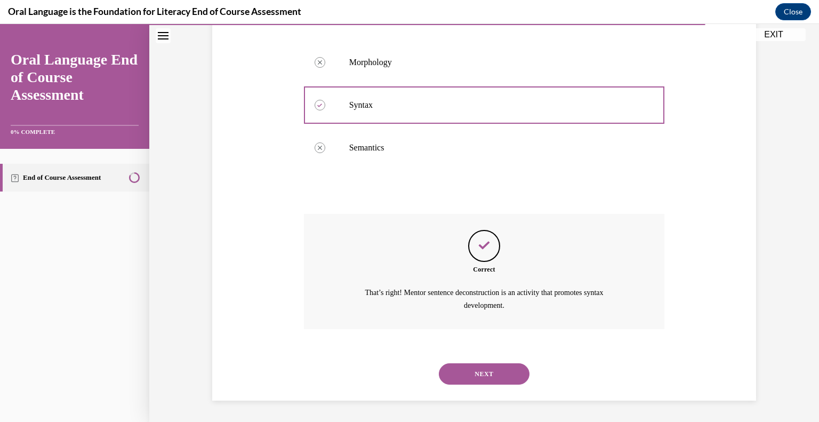
scroll to position [257, 0]
click at [485, 377] on button "NEXT" at bounding box center [484, 373] width 91 height 21
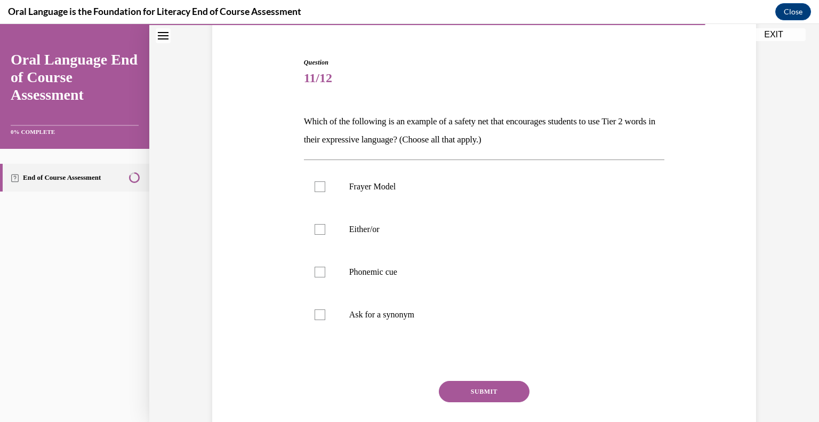
scroll to position [91, 0]
click at [413, 218] on label "Either/or" at bounding box center [484, 229] width 361 height 43
click at [325, 224] on input "Either/or" at bounding box center [320, 229] width 11 height 11
checkbox input "true"
click at [432, 323] on label "Ask for a synonym" at bounding box center [484, 314] width 361 height 43
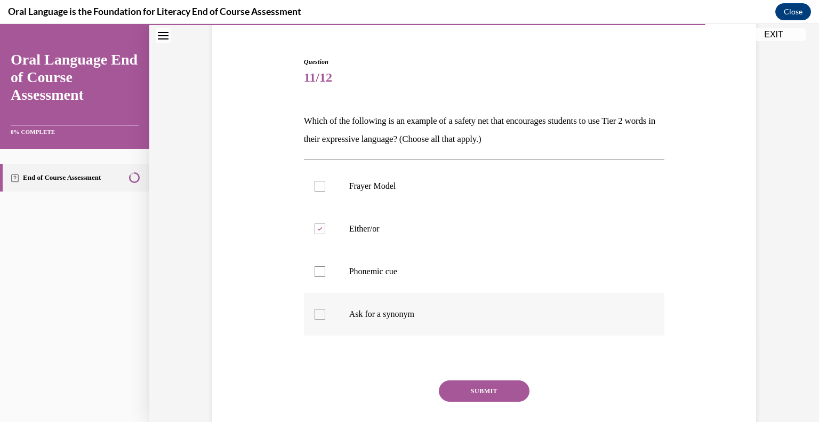
click at [325, 320] on input "Ask for a synonym" at bounding box center [320, 314] width 11 height 11
checkbox input "true"
click at [496, 387] on button "SUBMIT" at bounding box center [484, 390] width 91 height 21
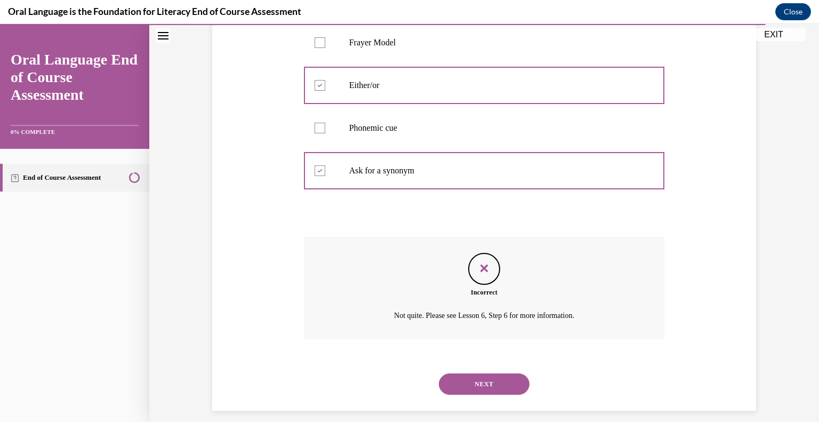
scroll to position [235, 0]
click at [476, 384] on button "NEXT" at bounding box center [484, 383] width 91 height 21
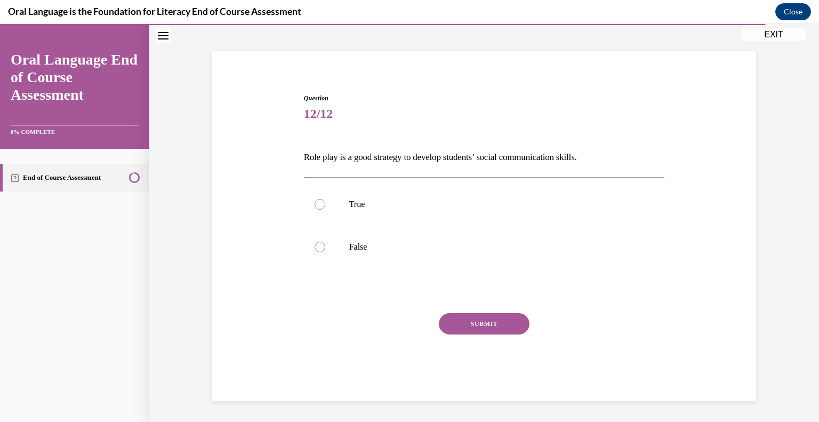
scroll to position [54, 0]
click at [417, 201] on p "True" at bounding box center [493, 205] width 289 height 11
click at [325, 201] on input "True" at bounding box center [320, 205] width 11 height 11
radio input "true"
click at [499, 332] on button "SUBMIT" at bounding box center [484, 324] width 91 height 21
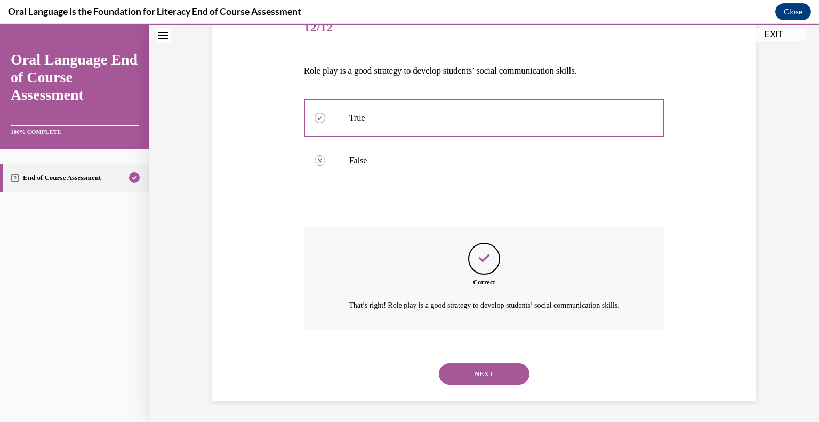
scroll to position [154, 0]
click at [492, 377] on button "NEXT" at bounding box center [484, 373] width 91 height 21
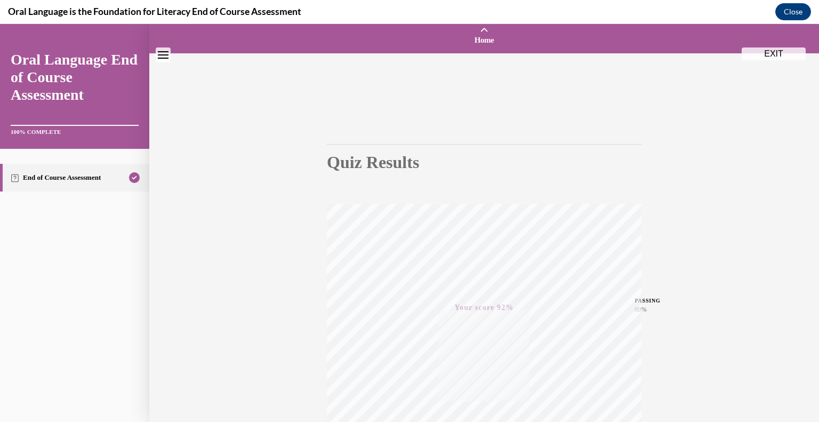
scroll to position [0, 0]
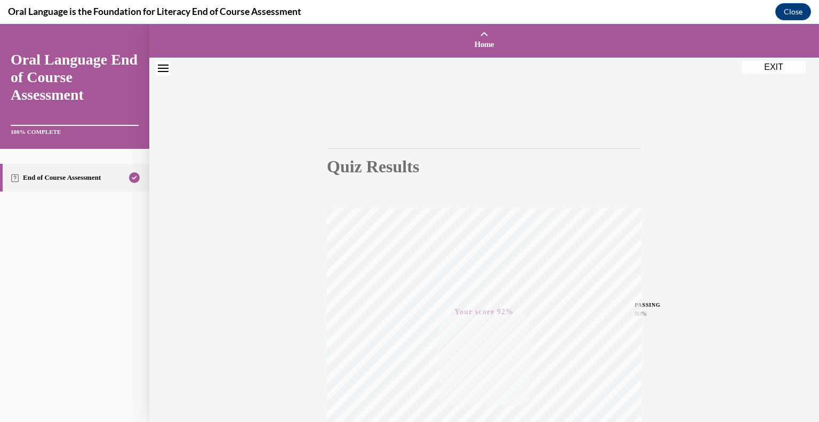
click at [770, 67] on button "EXIT" at bounding box center [774, 67] width 64 height 13
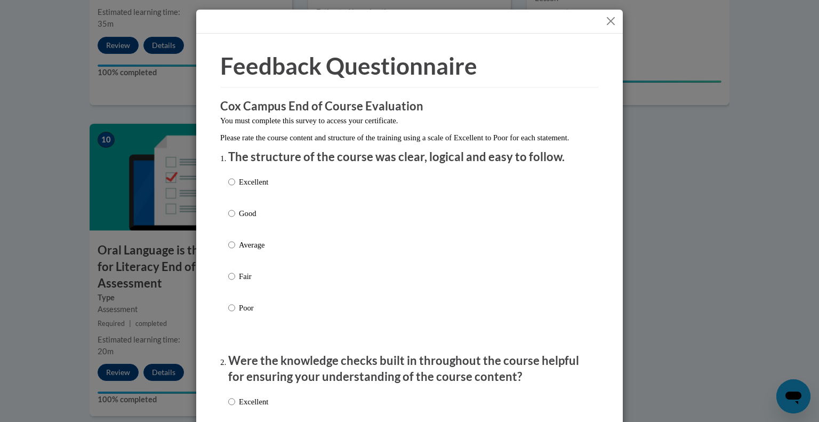
click at [241, 188] on p "Excellent" at bounding box center [253, 182] width 29 height 12
click at [235, 188] on input "Excellent" at bounding box center [231, 182] width 7 height 12
radio input "true"
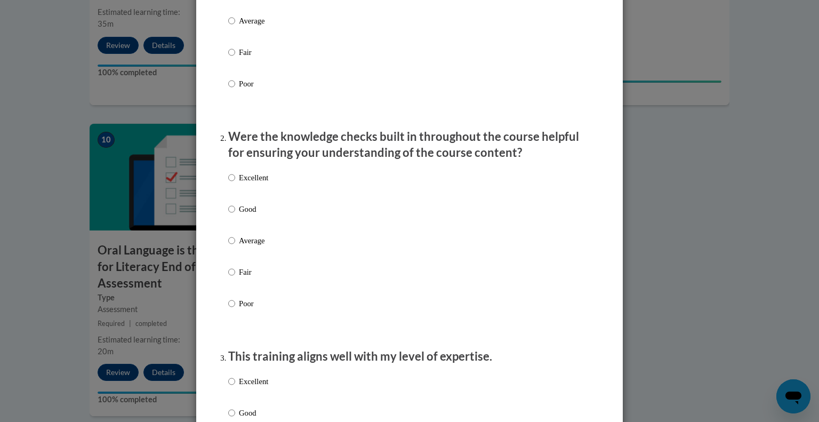
scroll to position [227, 0]
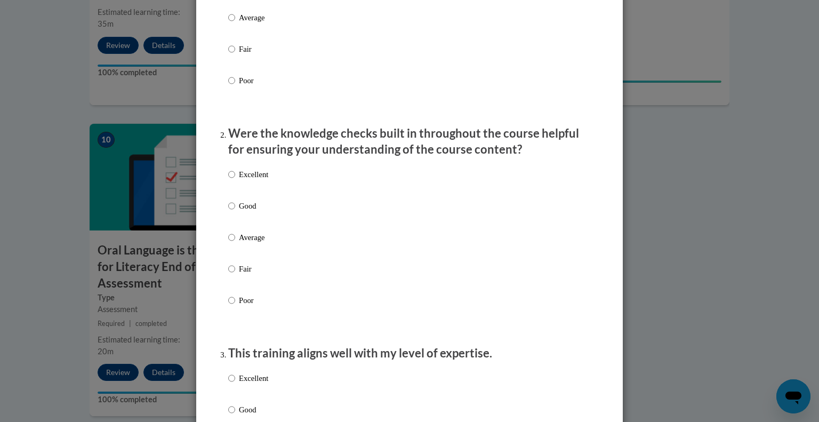
click at [272, 188] on div "Excellent Good Average Fair Poor" at bounding box center [409, 250] width 363 height 174
click at [254, 180] on p "Excellent" at bounding box center [253, 175] width 29 height 12
click at [235, 180] on input "Excellent" at bounding box center [231, 175] width 7 height 12
radio input "true"
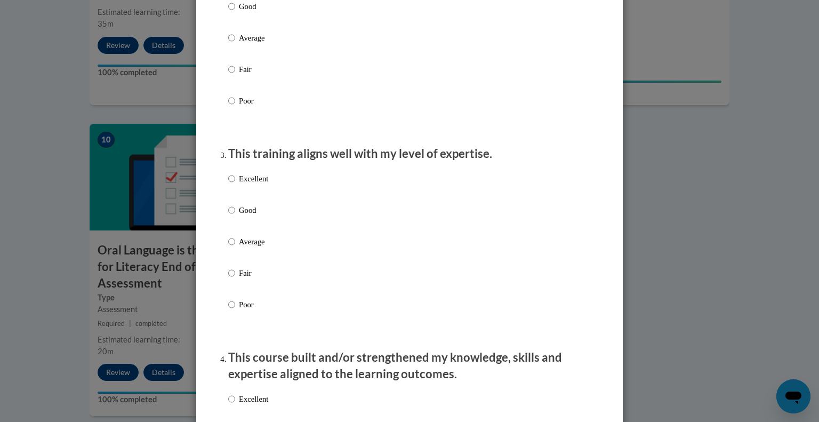
scroll to position [440, 0]
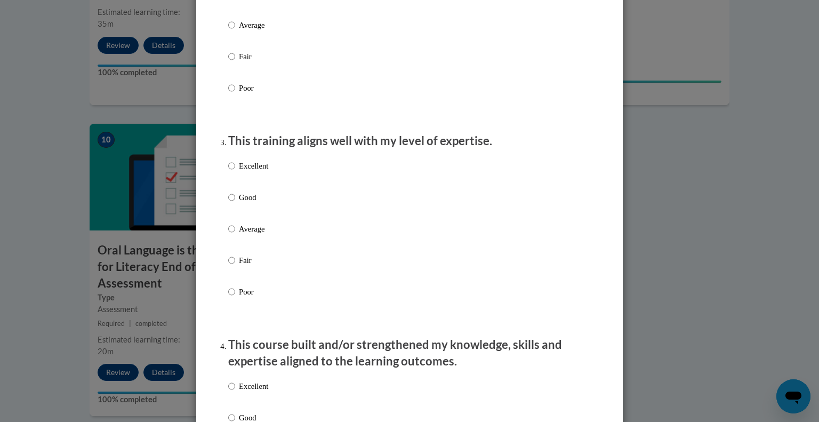
click at [260, 172] on p "Excellent" at bounding box center [253, 166] width 29 height 12
click at [235, 172] on input "Excellent" at bounding box center [231, 166] width 7 height 12
radio input "true"
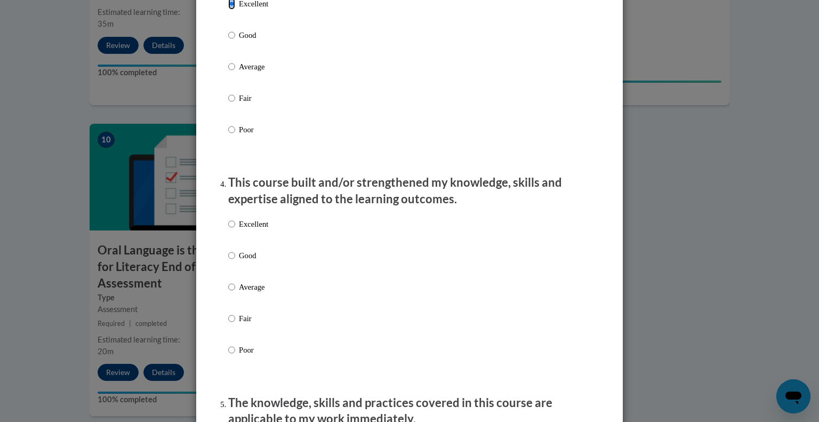
scroll to position [604, 0]
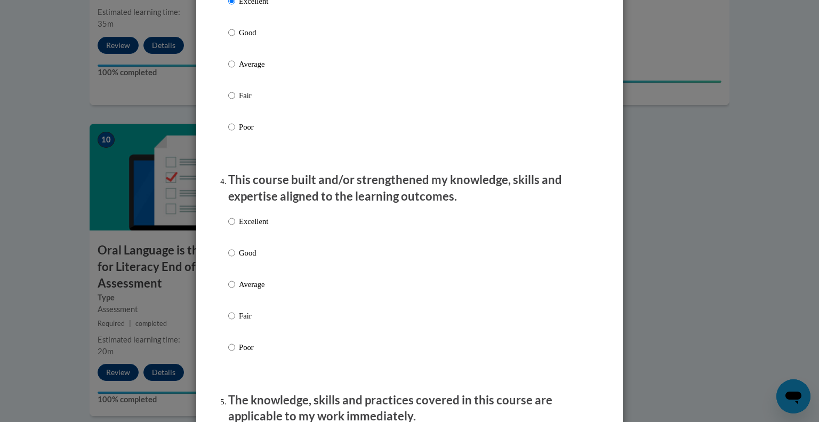
click at [245, 227] on p "Excellent" at bounding box center [253, 222] width 29 height 12
click at [235, 227] on input "Excellent" at bounding box center [231, 222] width 7 height 12
radio input "true"
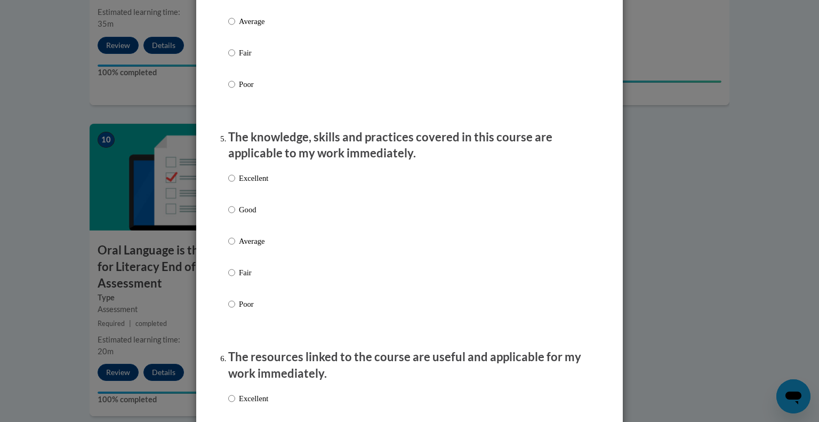
scroll to position [868, 0]
click at [268, 178] on div "Excellent Good Average Fair Poor" at bounding box center [248, 248] width 40 height 165
click at [267, 182] on div "Excellent Good Average Fair Poor" at bounding box center [248, 248] width 40 height 165
click at [267, 184] on p "Excellent" at bounding box center [253, 178] width 29 height 12
click at [235, 184] on input "Excellent" at bounding box center [231, 178] width 7 height 12
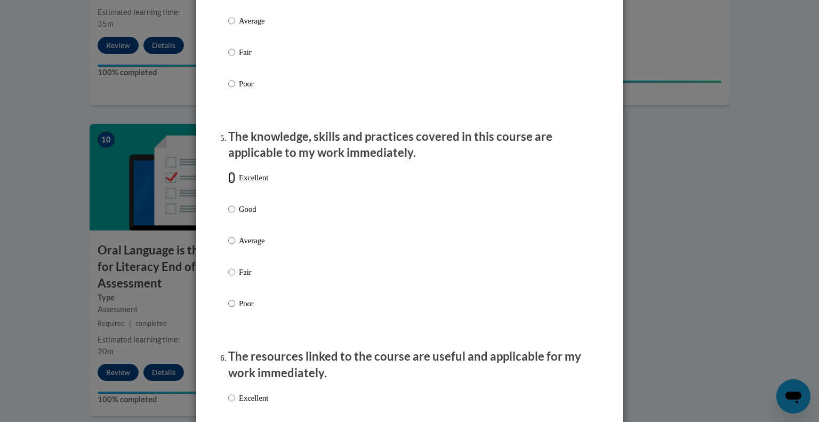
radio input "true"
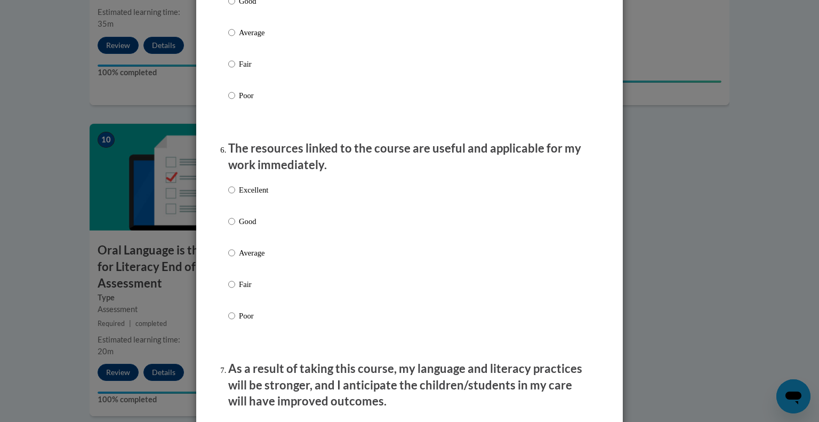
scroll to position [1089, 0]
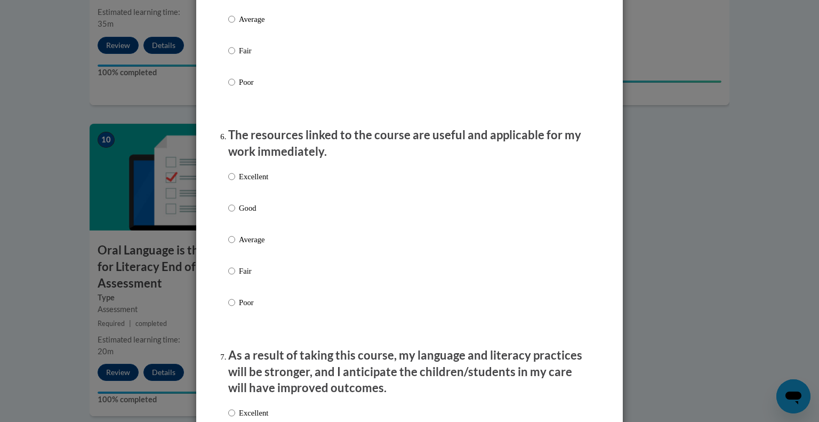
click at [241, 182] on p "Excellent" at bounding box center [253, 177] width 29 height 12
click at [235, 182] on input "Excellent" at bounding box center [231, 177] width 7 height 12
radio input "true"
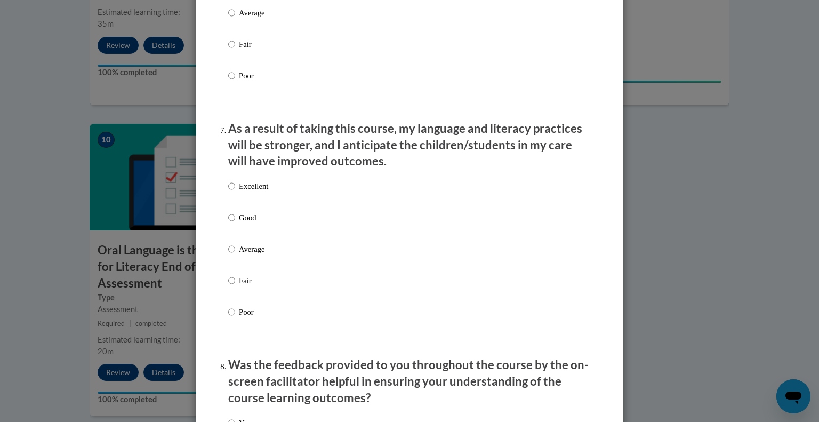
scroll to position [1317, 0]
click at [261, 191] on p "Excellent" at bounding box center [253, 185] width 29 height 12
click at [235, 191] on input "Excellent" at bounding box center [231, 185] width 7 height 12
radio input "true"
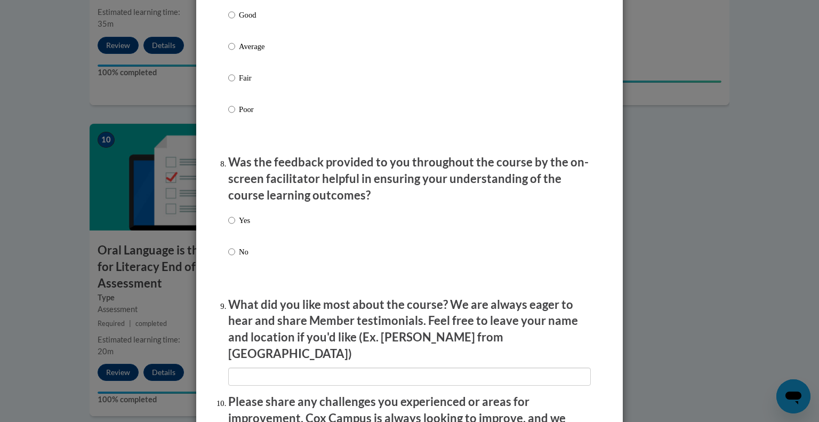
scroll to position [1521, 0]
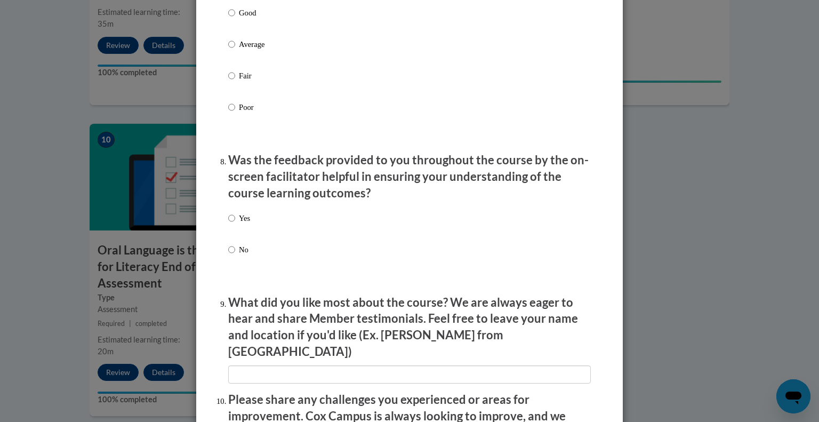
click at [255, 237] on div "Yes No" at bounding box center [409, 246] width 363 height 79
click at [245, 224] on p "Yes" at bounding box center [244, 218] width 11 height 12
click at [235, 224] on input "Yes" at bounding box center [231, 218] width 7 height 12
radio input "true"
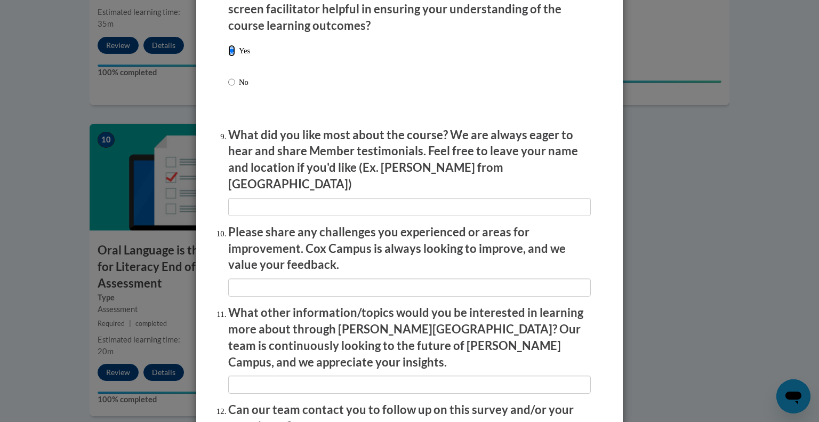
scroll to position [1688, 0]
click at [334, 208] on input "textbox" at bounding box center [409, 207] width 363 height 18
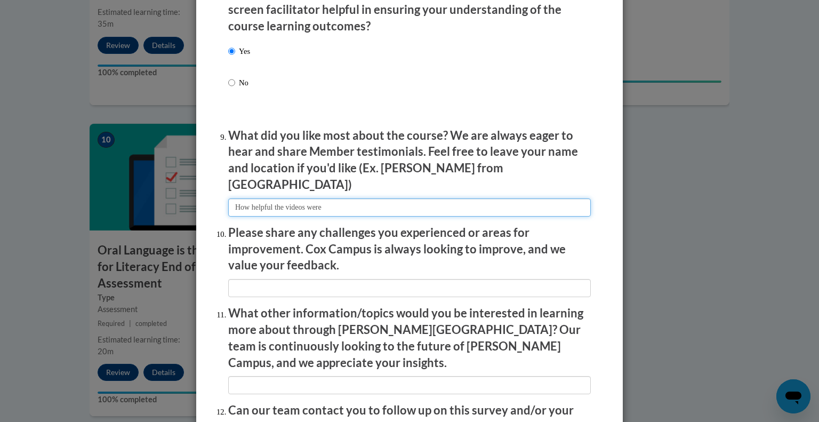
type input "How helpful the videos were"
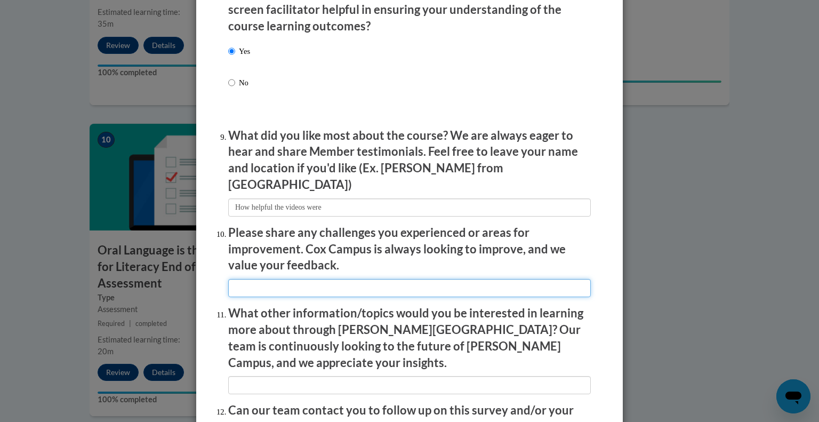
click at [311, 280] on input "textbox" at bounding box center [409, 288] width 363 height 18
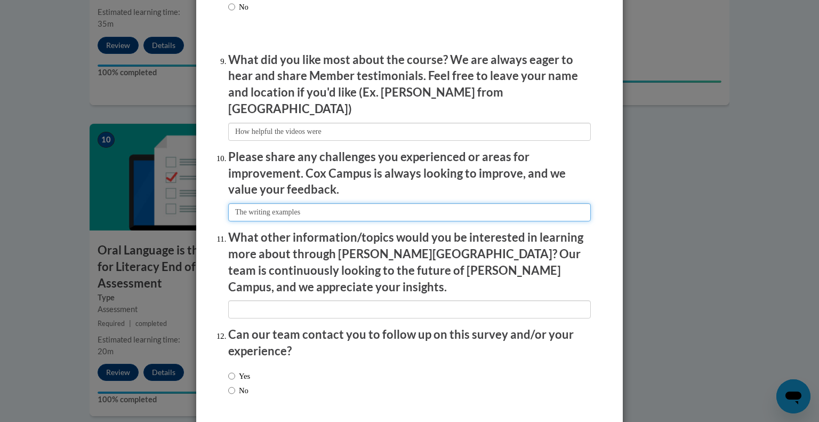
scroll to position [1800, 0]
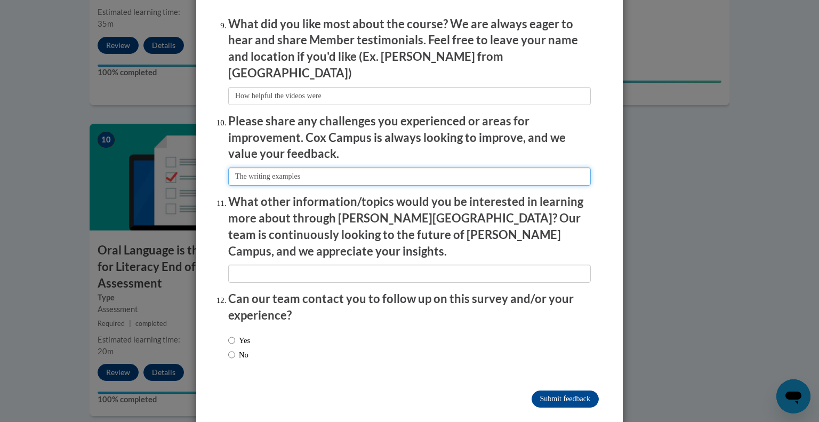
type input "The writing examples"
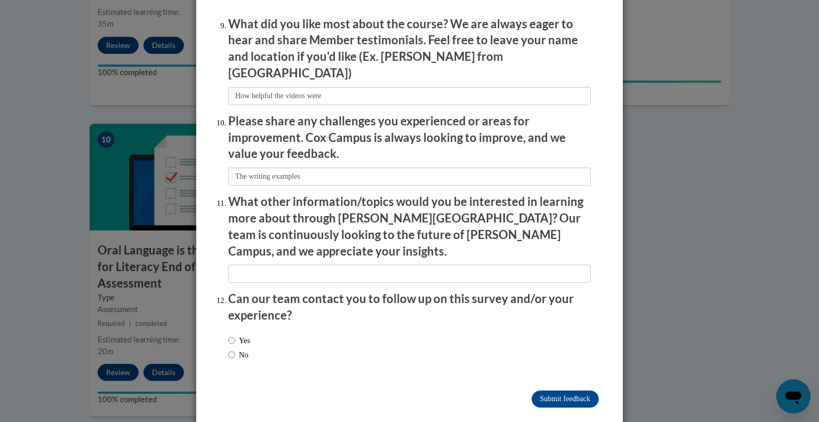
click at [237, 349] on label "No" at bounding box center [238, 355] width 20 height 12
click at [235, 349] on input "No" at bounding box center [231, 355] width 7 height 12
radio input "true"
click at [572, 391] on input "Submit feedback" at bounding box center [565, 399] width 67 height 17
